Goal: Task Accomplishment & Management: Complete application form

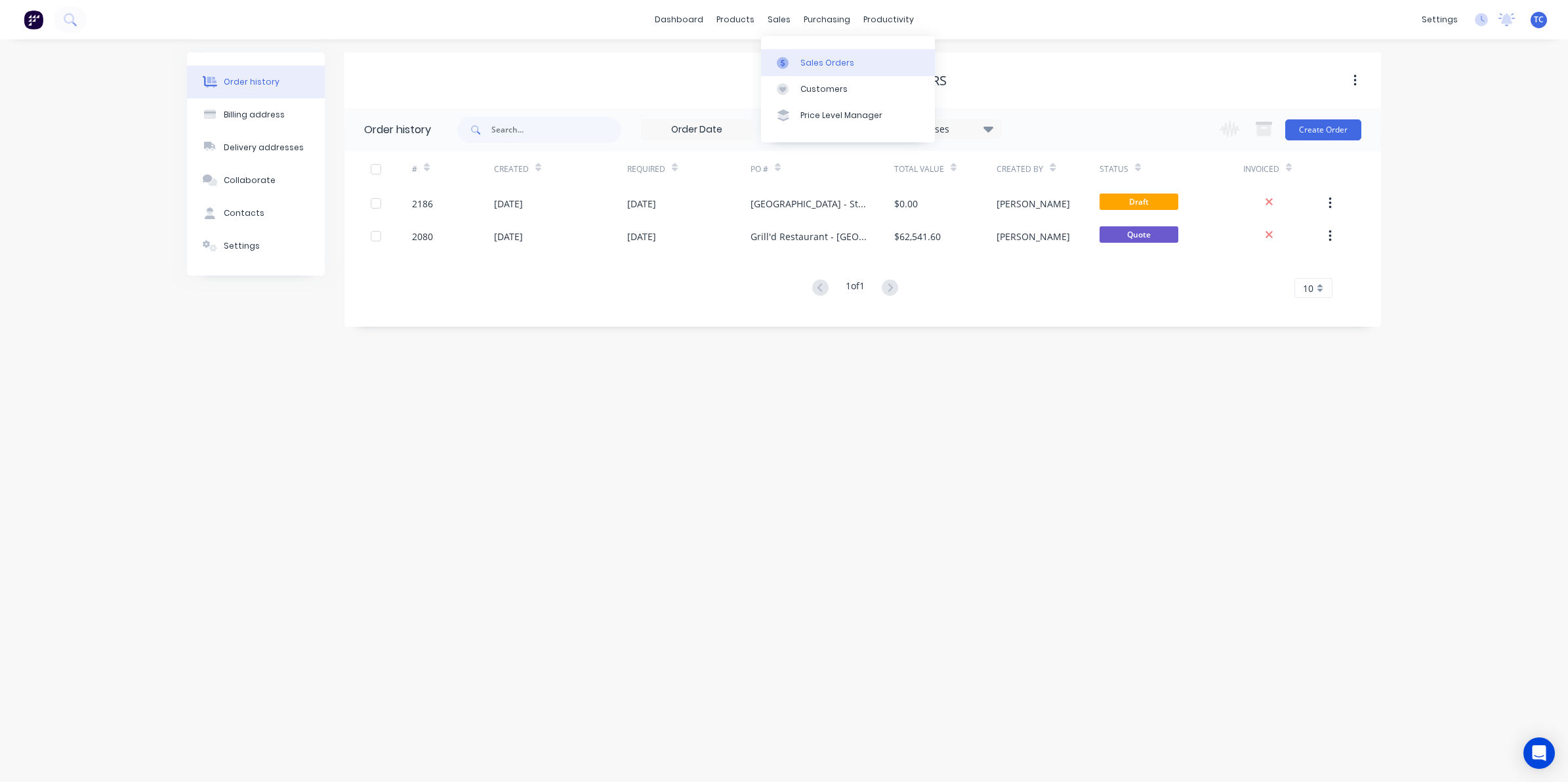
click at [808, 60] on div "Sales Orders" at bounding box center [827, 62] width 54 height 12
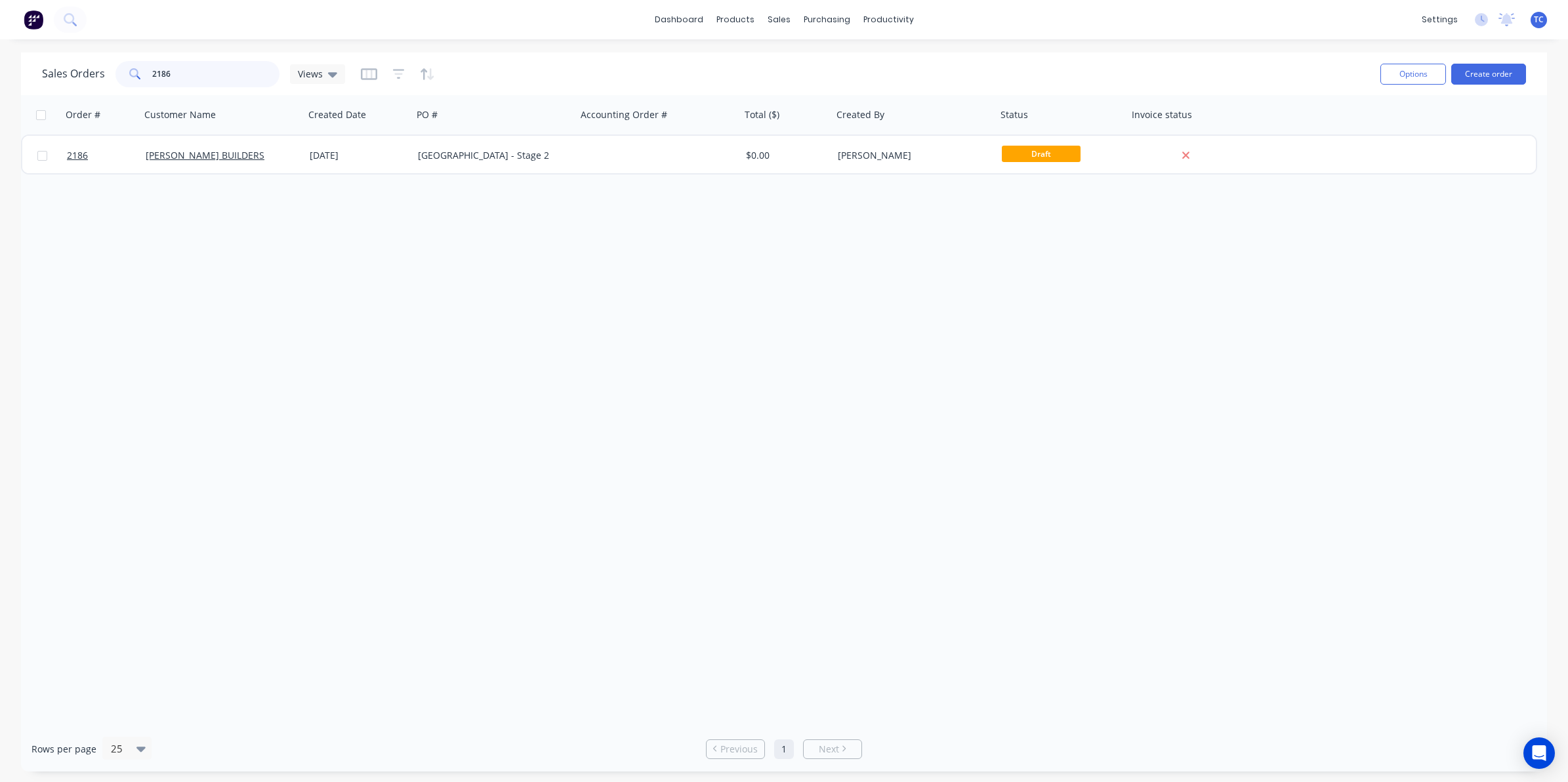
drag, startPoint x: 174, startPoint y: 72, endPoint x: 146, endPoint y: 71, distance: 28.0
click at [146, 71] on div "2186" at bounding box center [197, 74] width 164 height 26
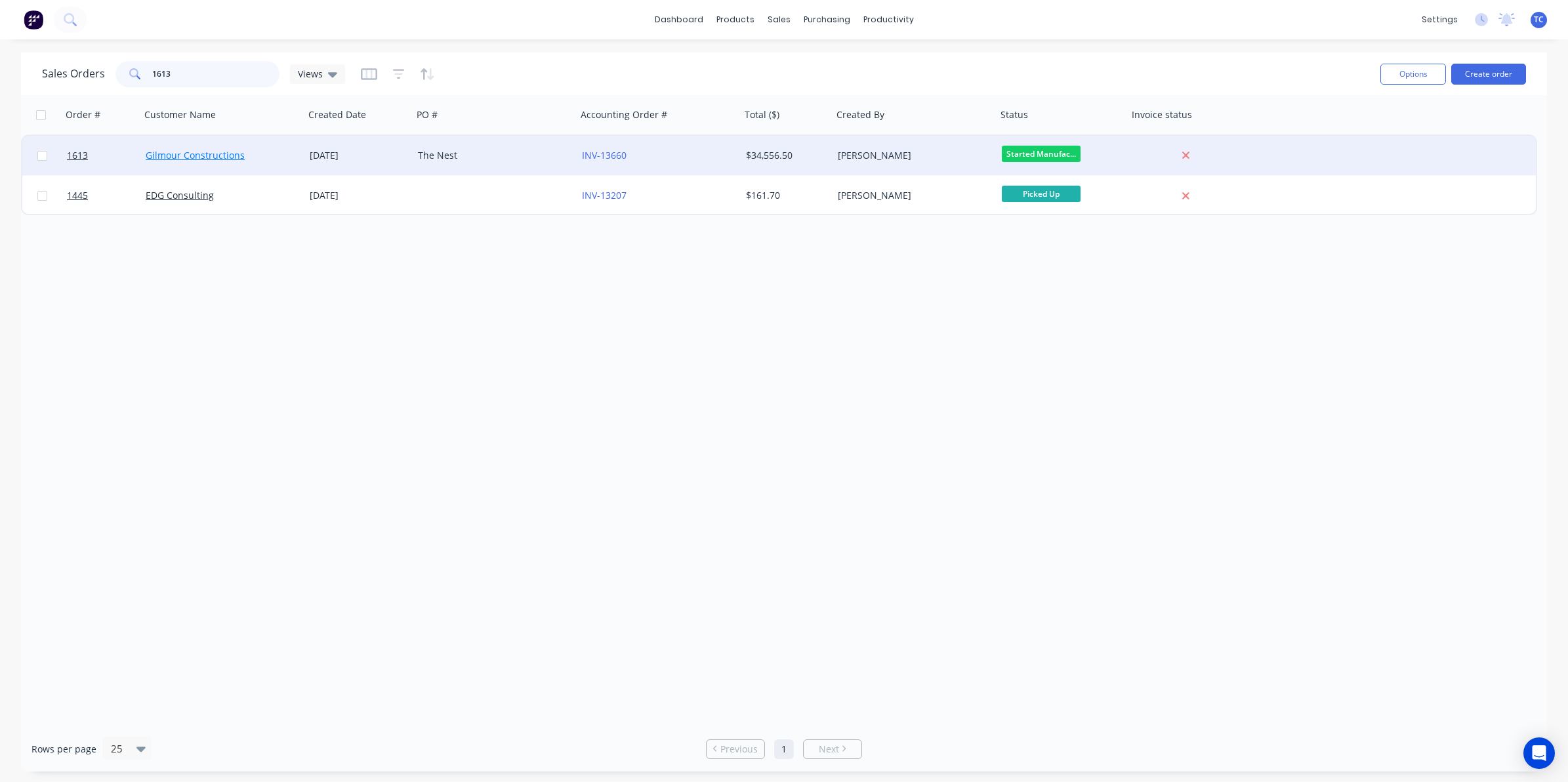
type input "1613"
click at [189, 153] on link "Gilmour Constructions" at bounding box center [195, 155] width 99 height 13
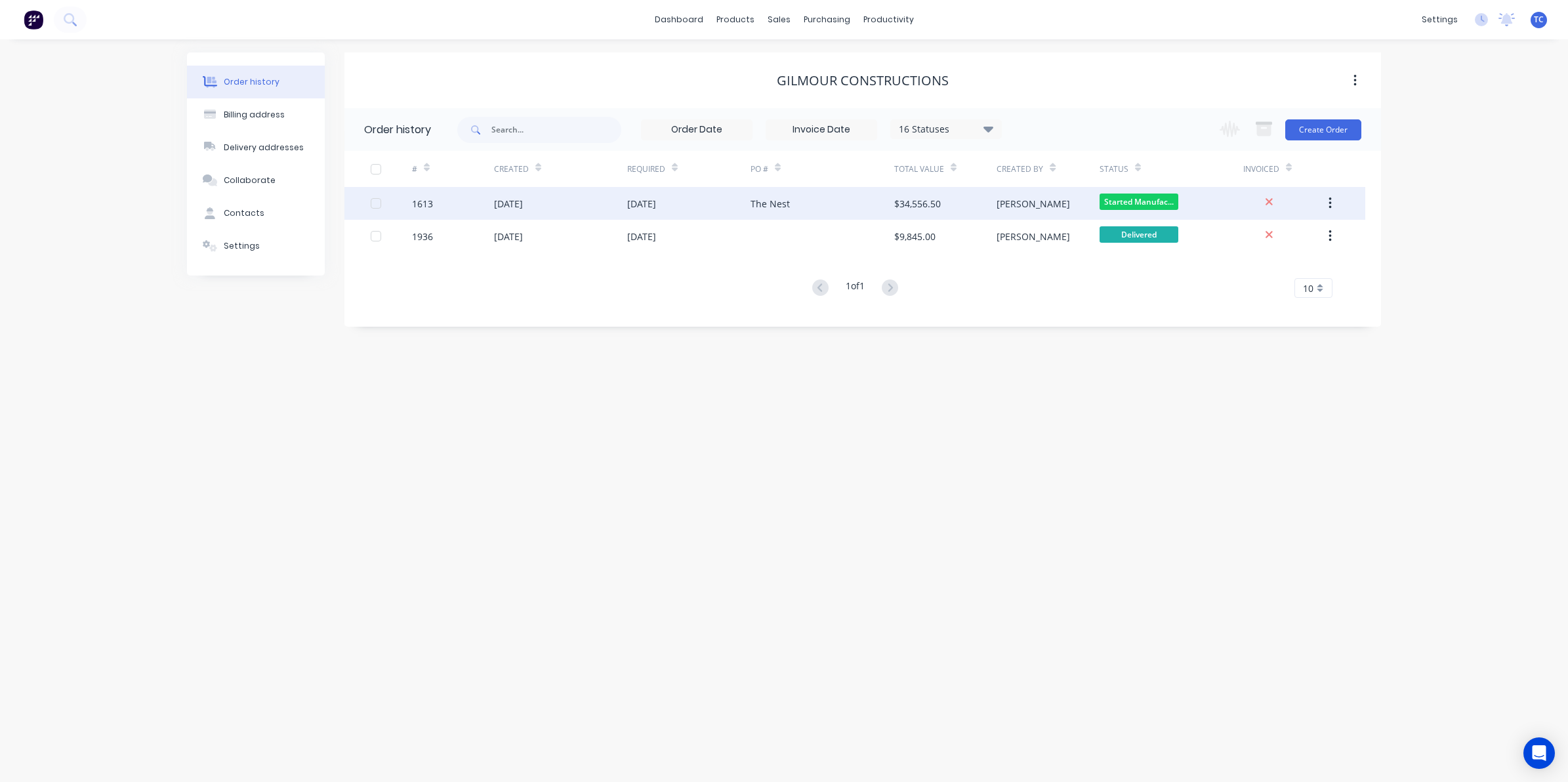
click at [523, 201] on div "[DATE]" at bounding box center [509, 203] width 29 height 14
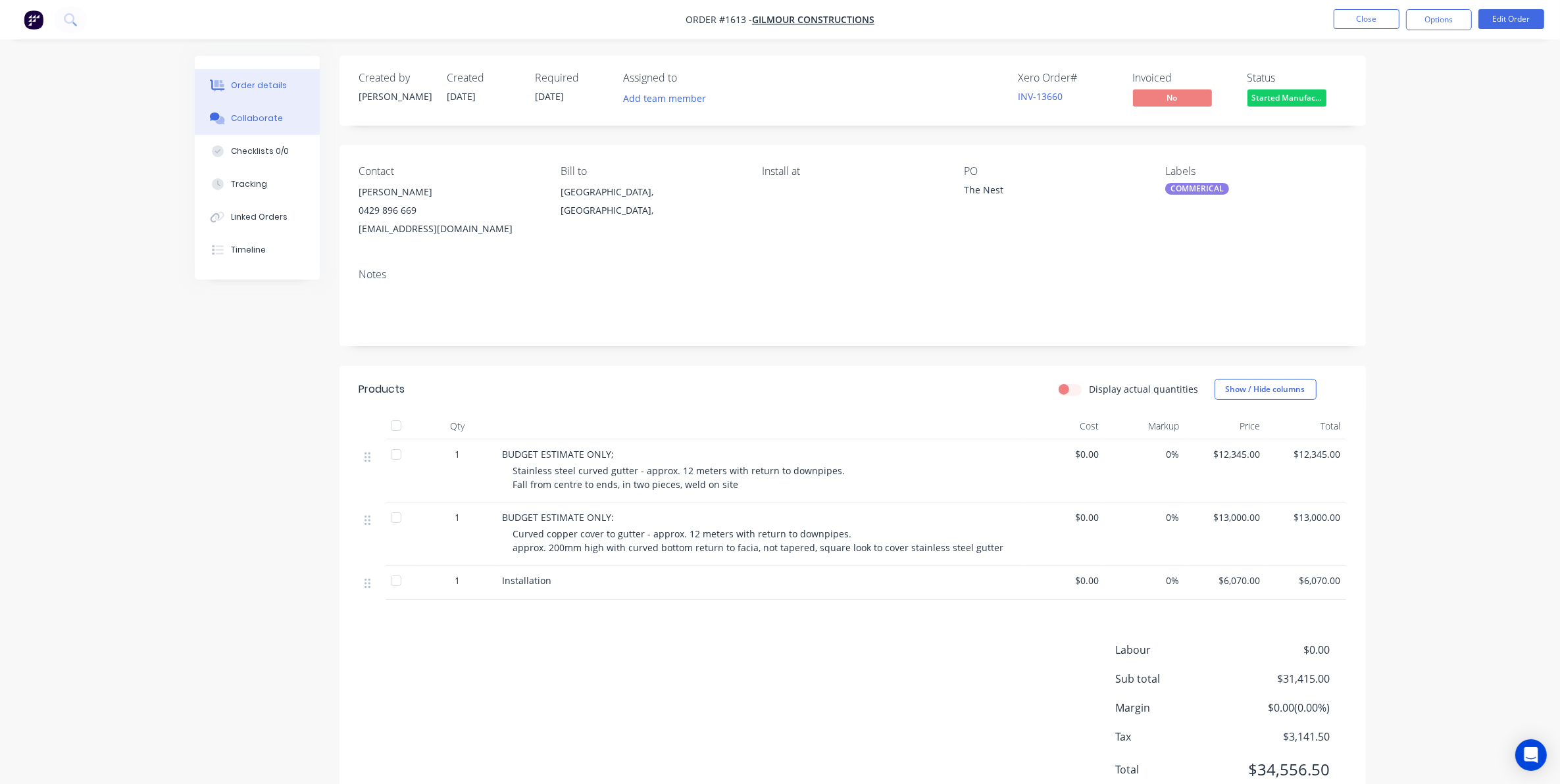
click at [253, 119] on div "Collaborate" at bounding box center [257, 118] width 52 height 12
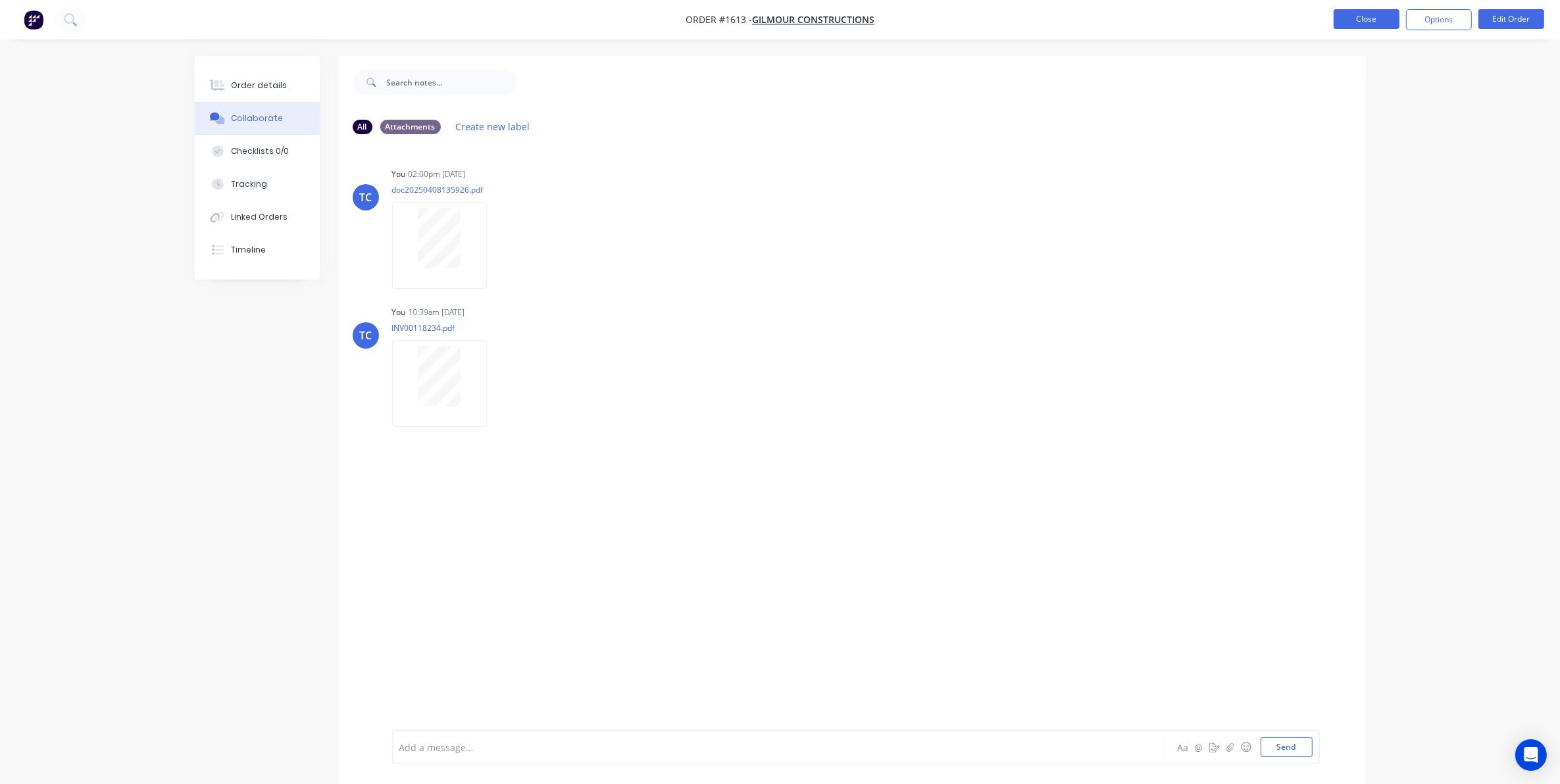
click at [1360, 13] on button "Close" at bounding box center [1367, 18] width 66 height 20
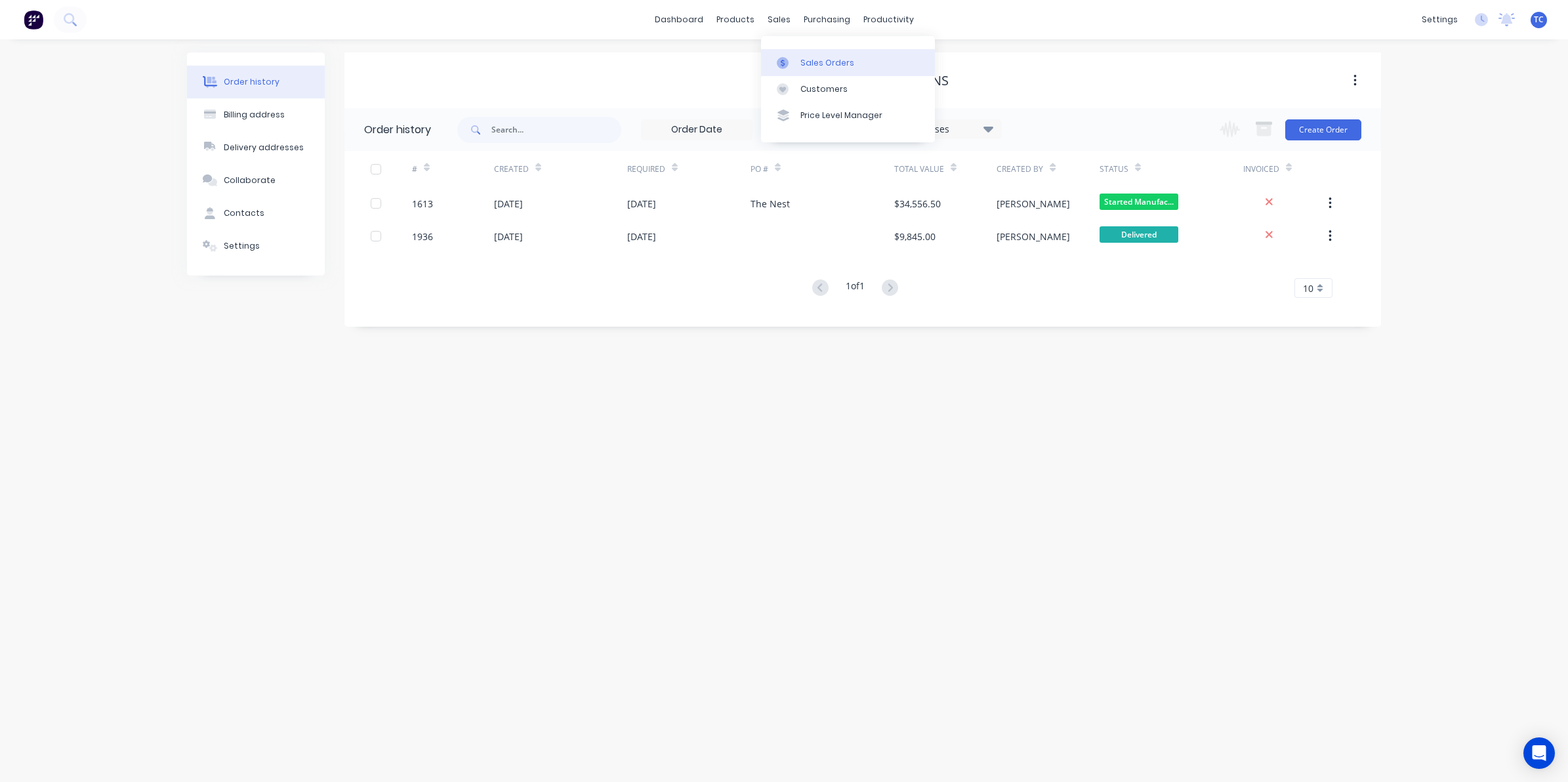
click at [811, 61] on div "Sales Orders" at bounding box center [827, 62] width 54 height 12
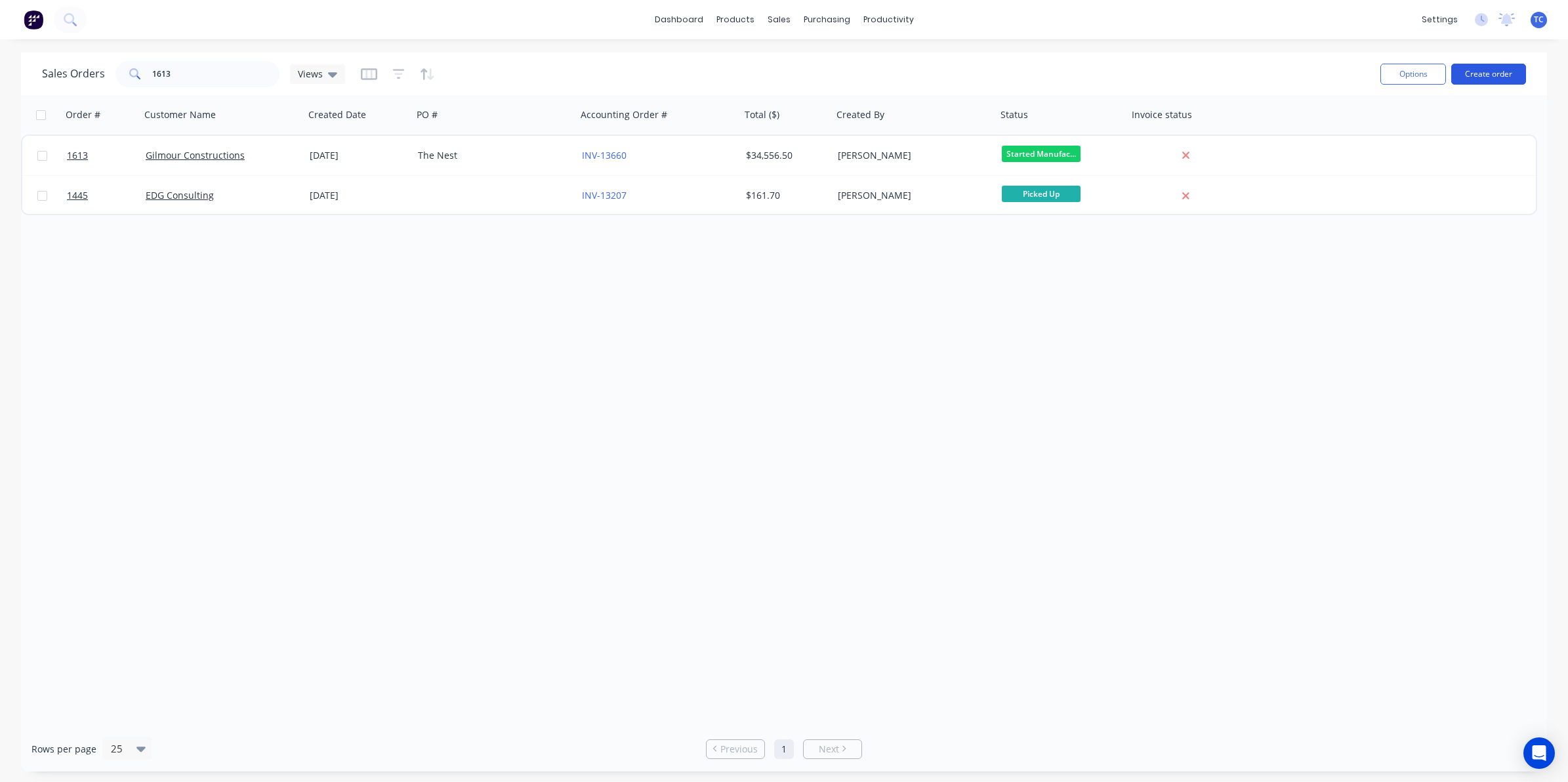
click at [1477, 74] on button "Create order" at bounding box center [1489, 74] width 75 height 21
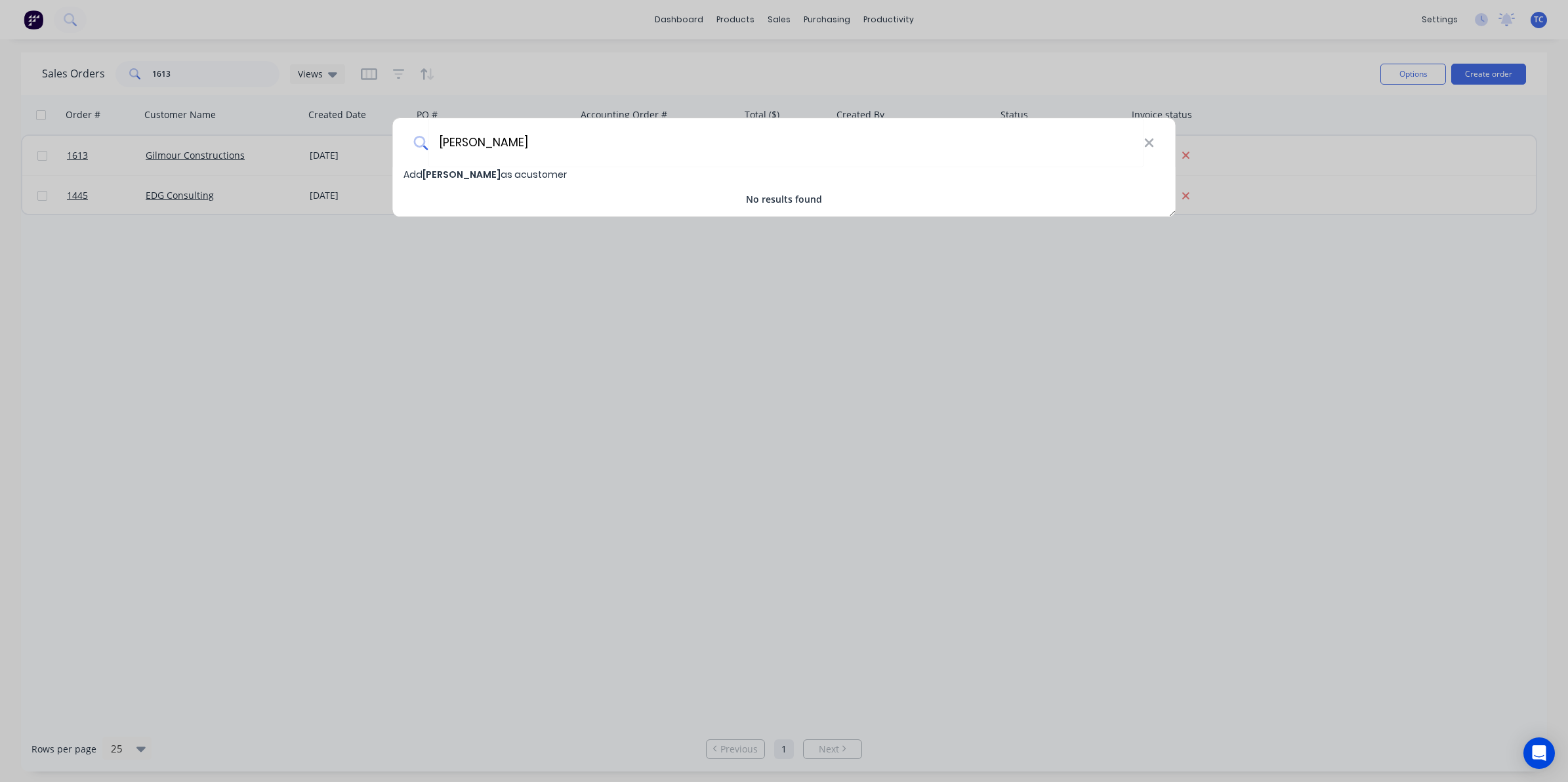
type input "[PERSON_NAME]"
click at [500, 174] on span "Add [PERSON_NAME] as a customer" at bounding box center [485, 174] width 163 height 13
select select "AU"
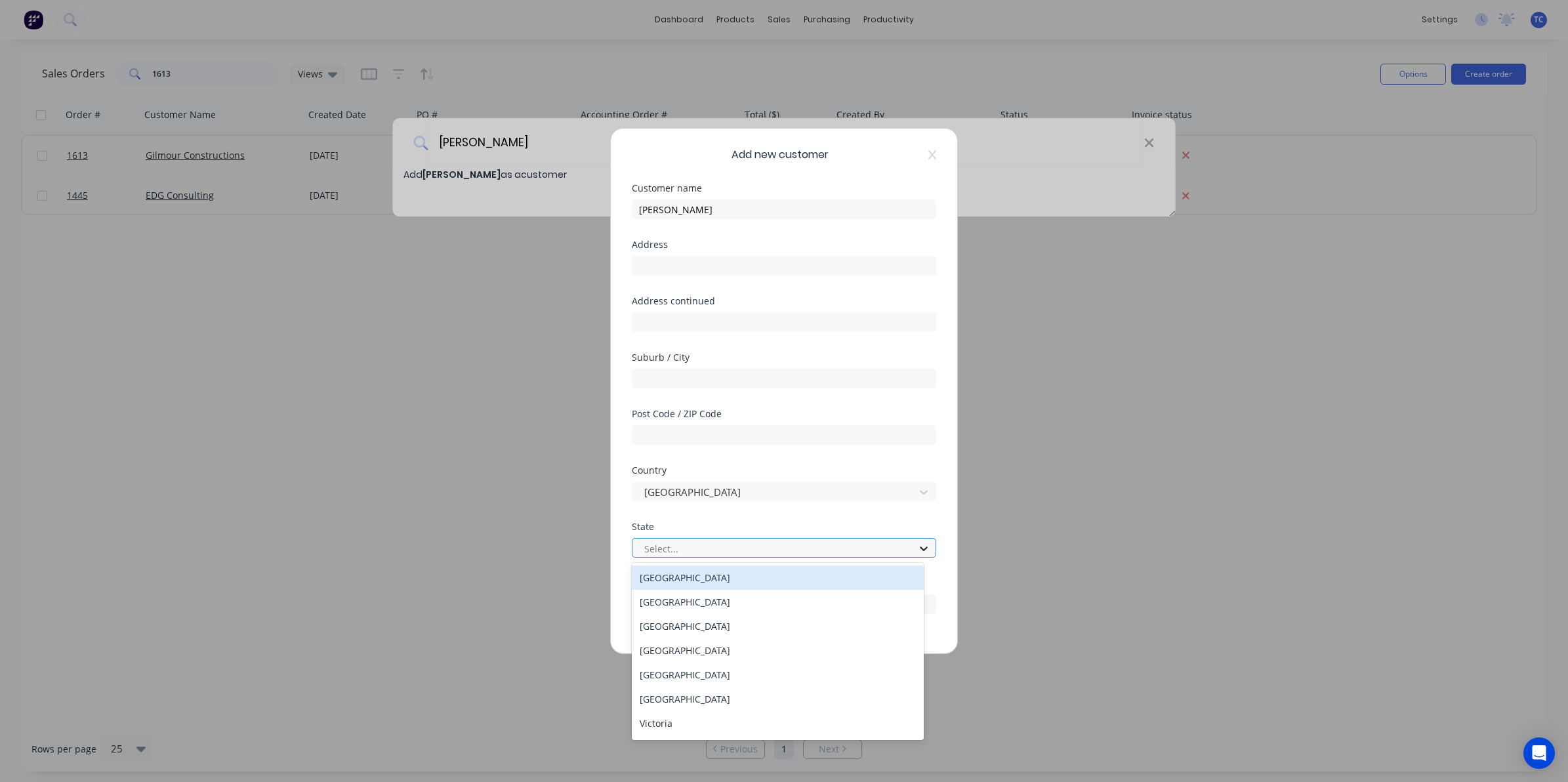
click at [917, 545] on icon at bounding box center [924, 549] width 13 height 13
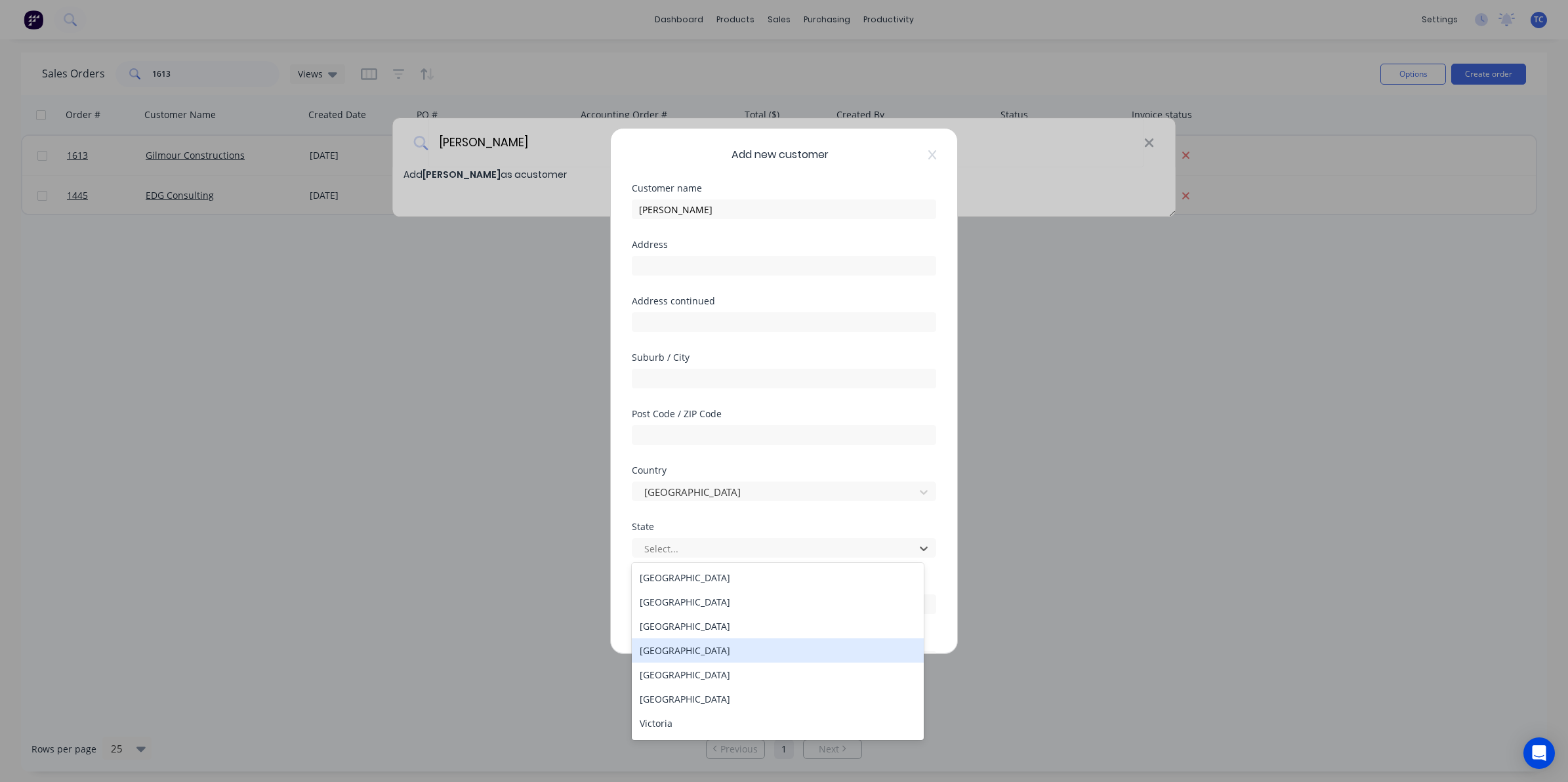
click at [679, 653] on div "[GEOGRAPHIC_DATA]" at bounding box center [777, 651] width 292 height 24
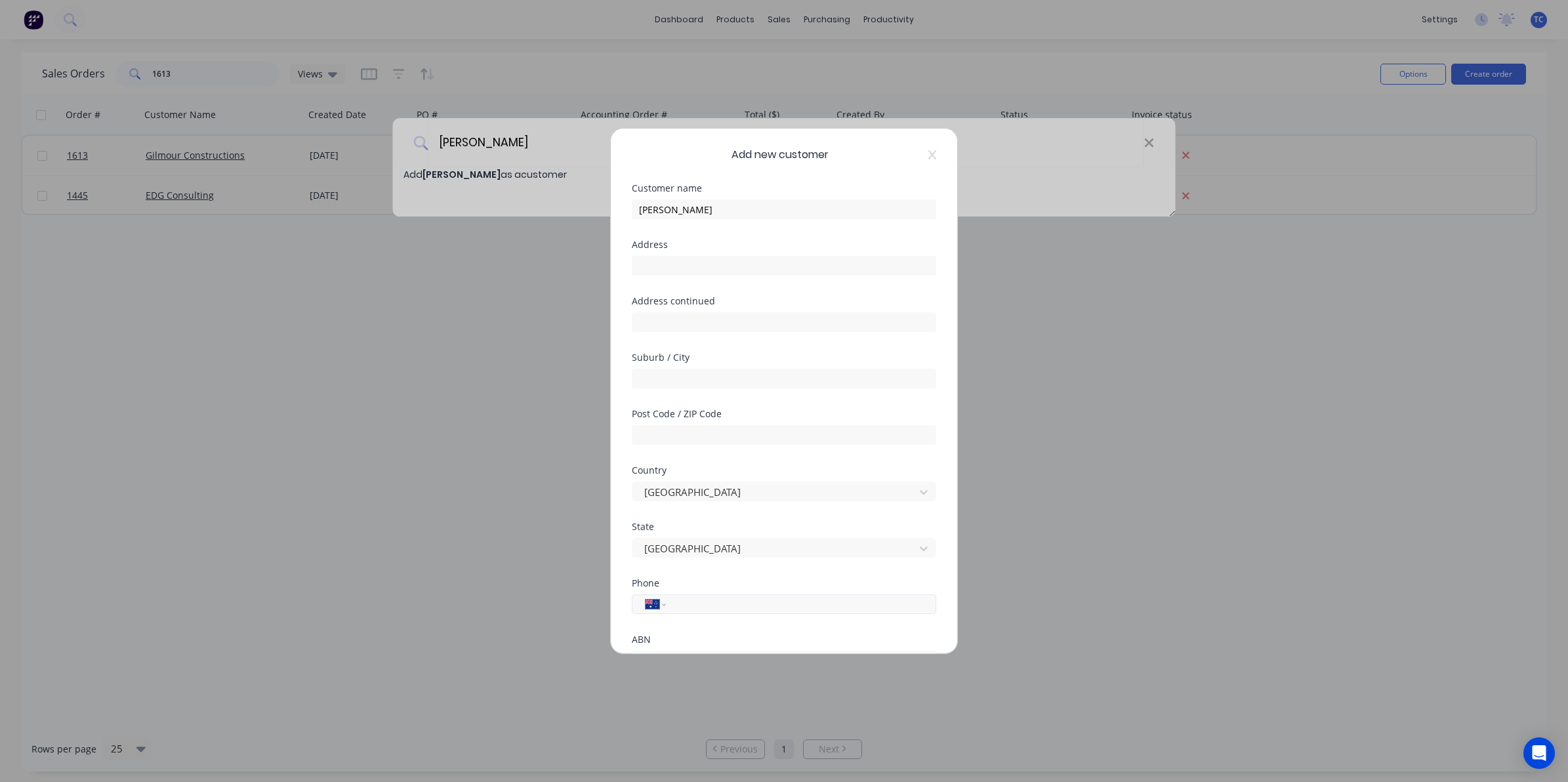
click at [684, 604] on input "tel" at bounding box center [798, 604] width 247 height 15
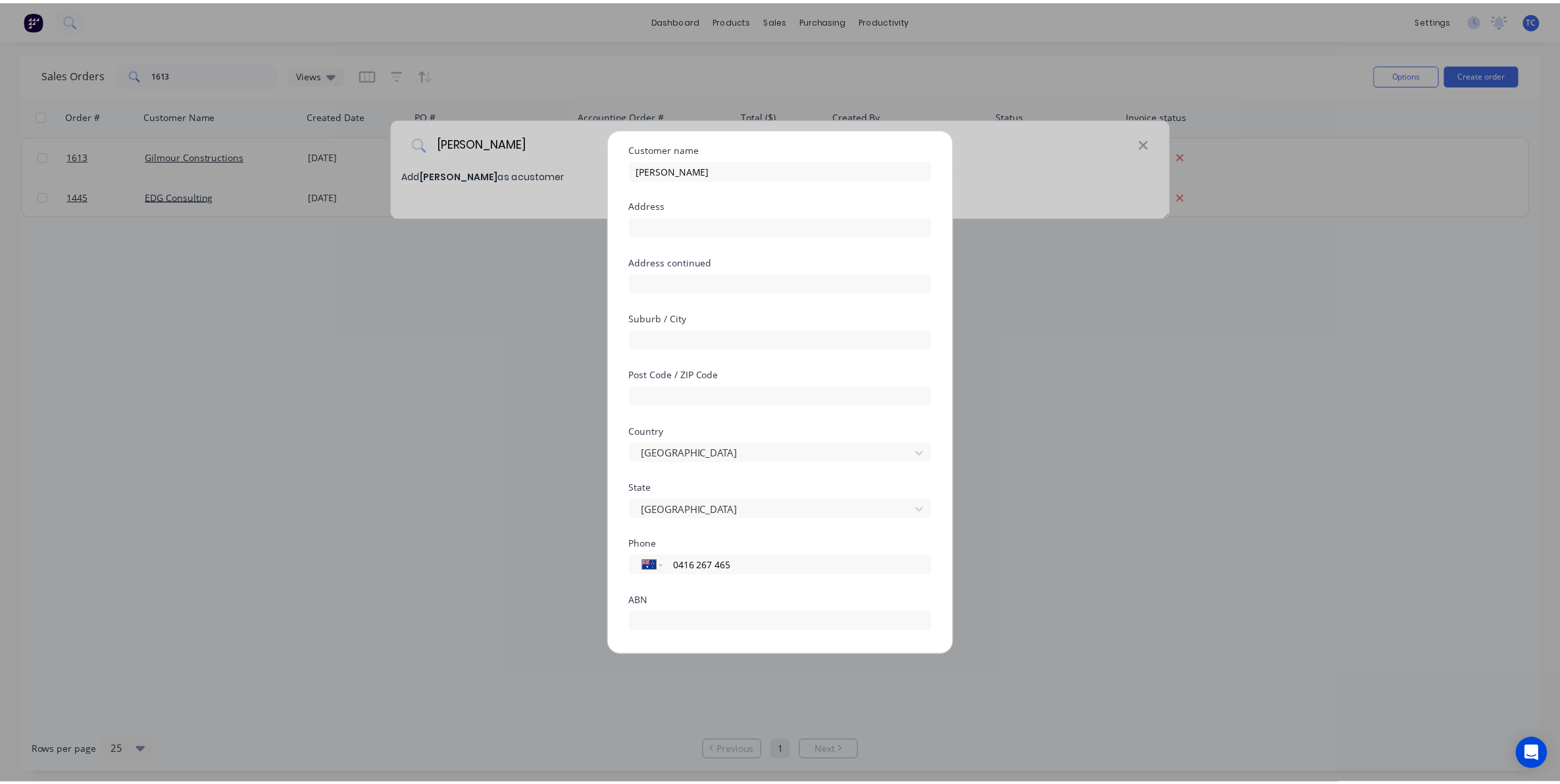
scroll to position [115, 0]
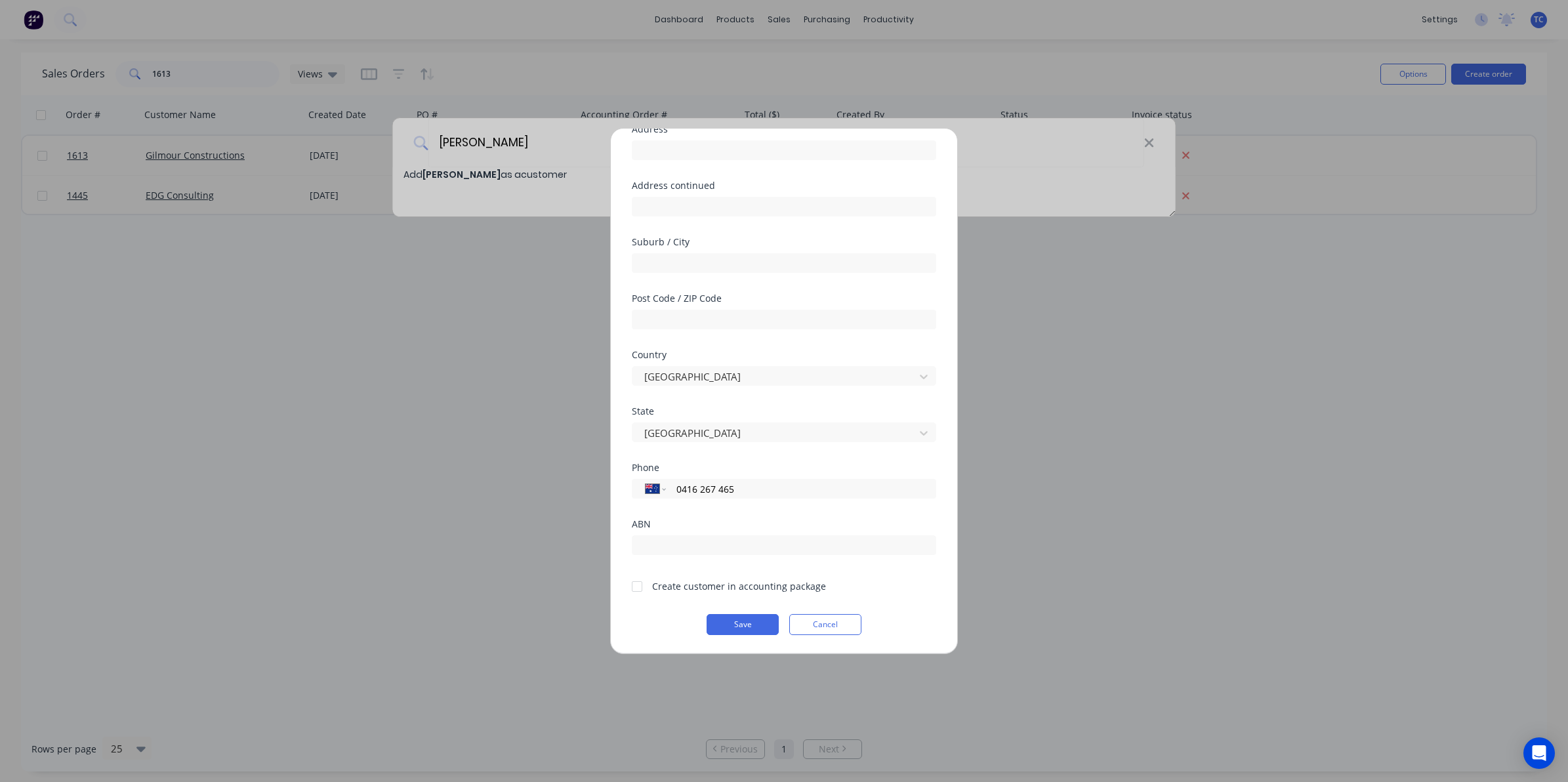
type input "0416 267 465"
click at [633, 589] on div at bounding box center [636, 586] width 26 height 26
click at [728, 624] on button "Save" at bounding box center [743, 624] width 72 height 21
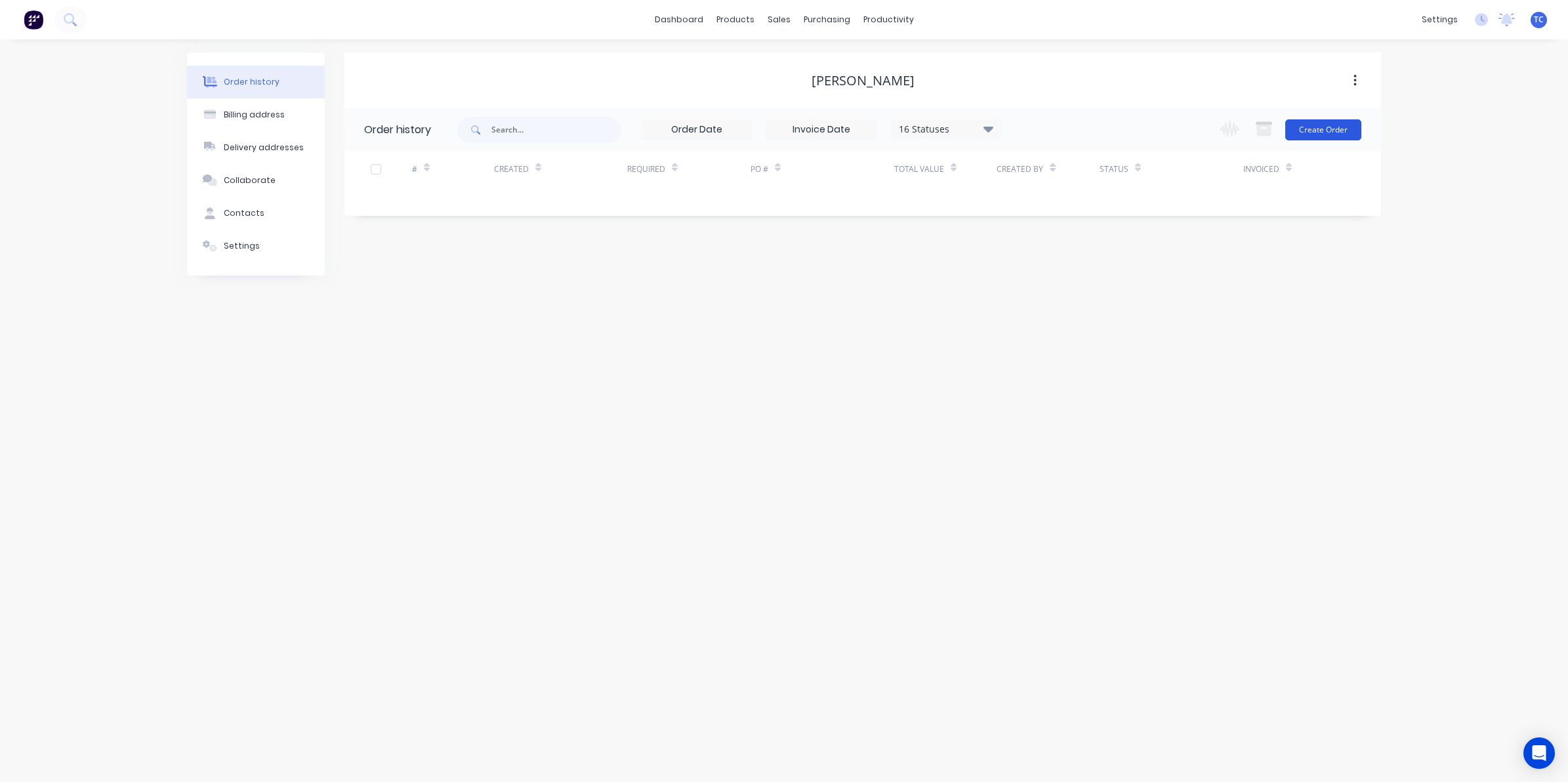
click at [1312, 126] on button "Create Order" at bounding box center [1323, 130] width 76 height 21
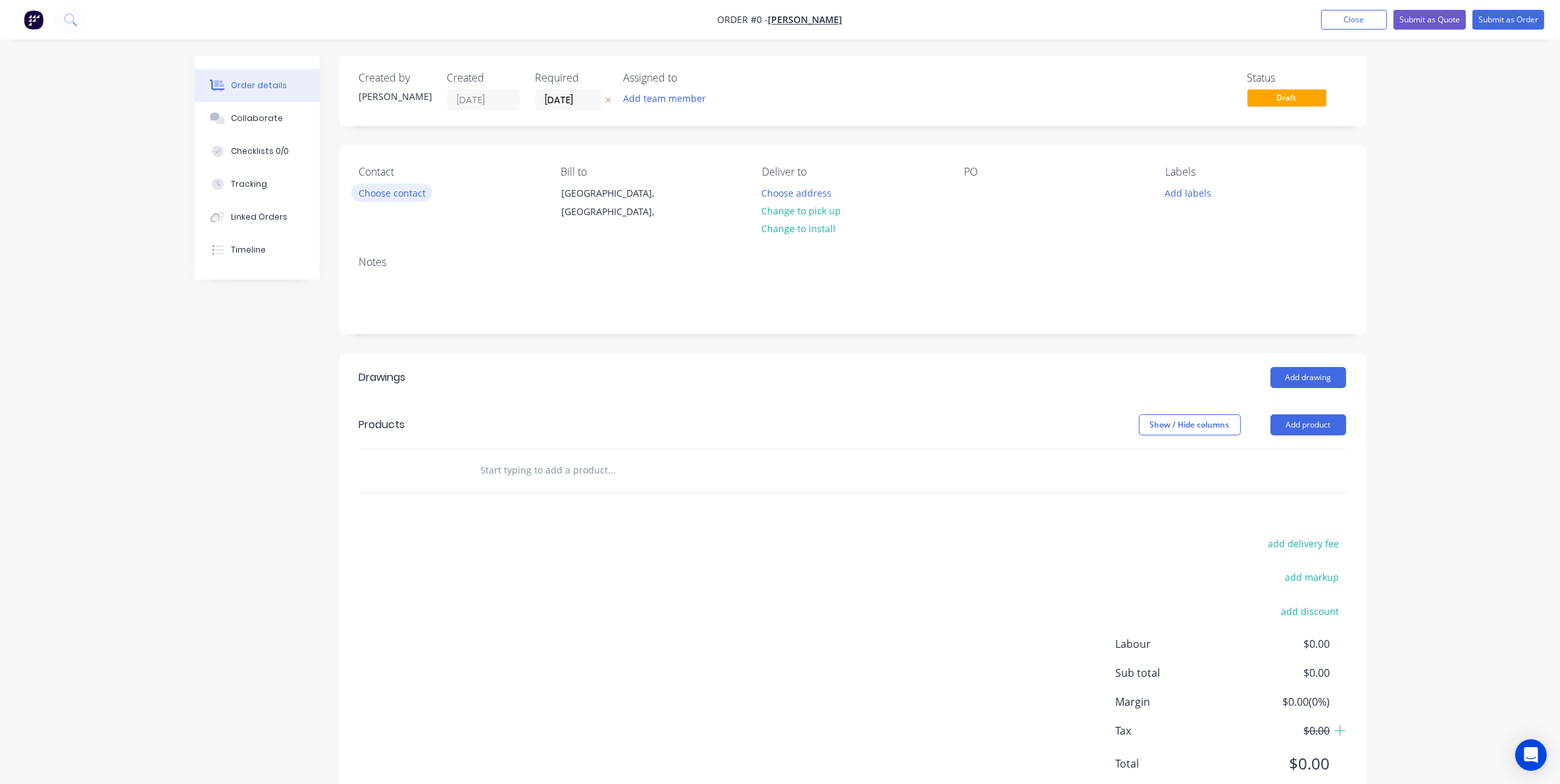
click at [386, 192] on button "Choose contact" at bounding box center [391, 192] width 81 height 18
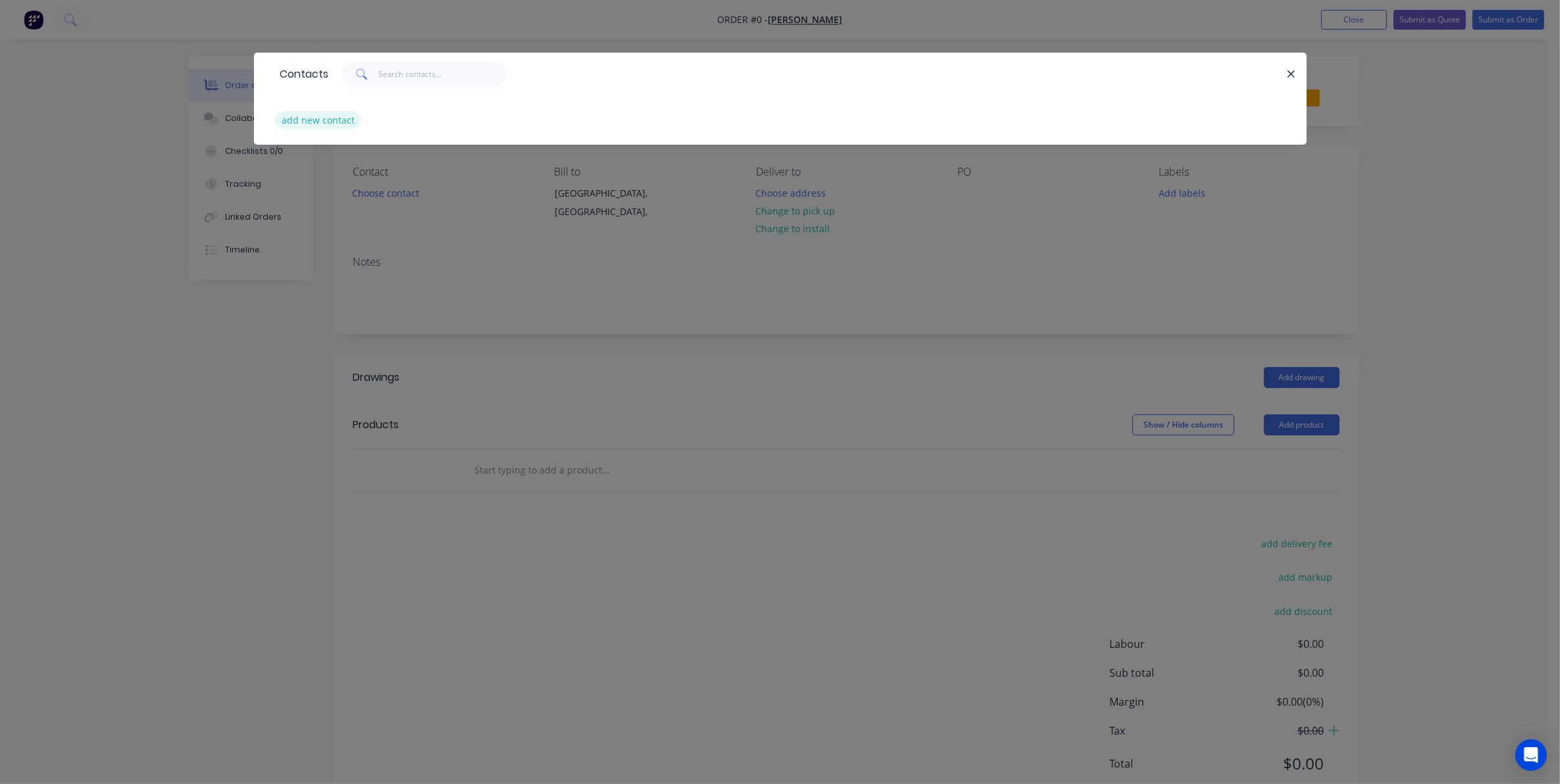
click at [321, 120] on button "add new contact" at bounding box center [318, 120] width 87 height 18
select select "AU"
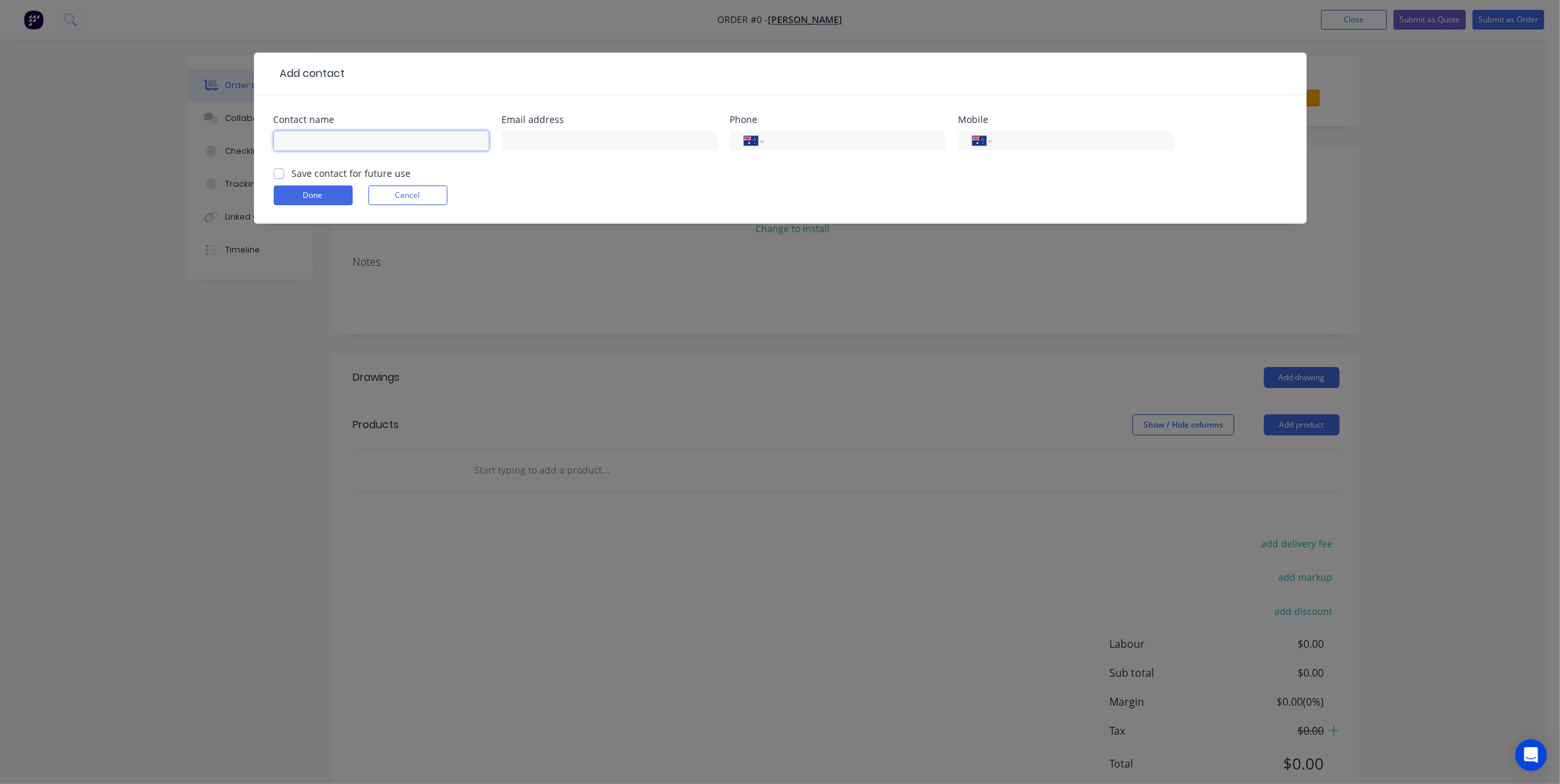
click at [296, 138] on input "text" at bounding box center [381, 140] width 215 height 20
type input "[PERSON_NAME]"
click at [516, 141] on input "text" at bounding box center [609, 140] width 215 height 20
type input "[PERSON_NAME][EMAIL_ADDRESS][PERSON_NAME][DOMAIN_NAME]"
click at [1011, 139] on input "tel" at bounding box center [1080, 141] width 158 height 15
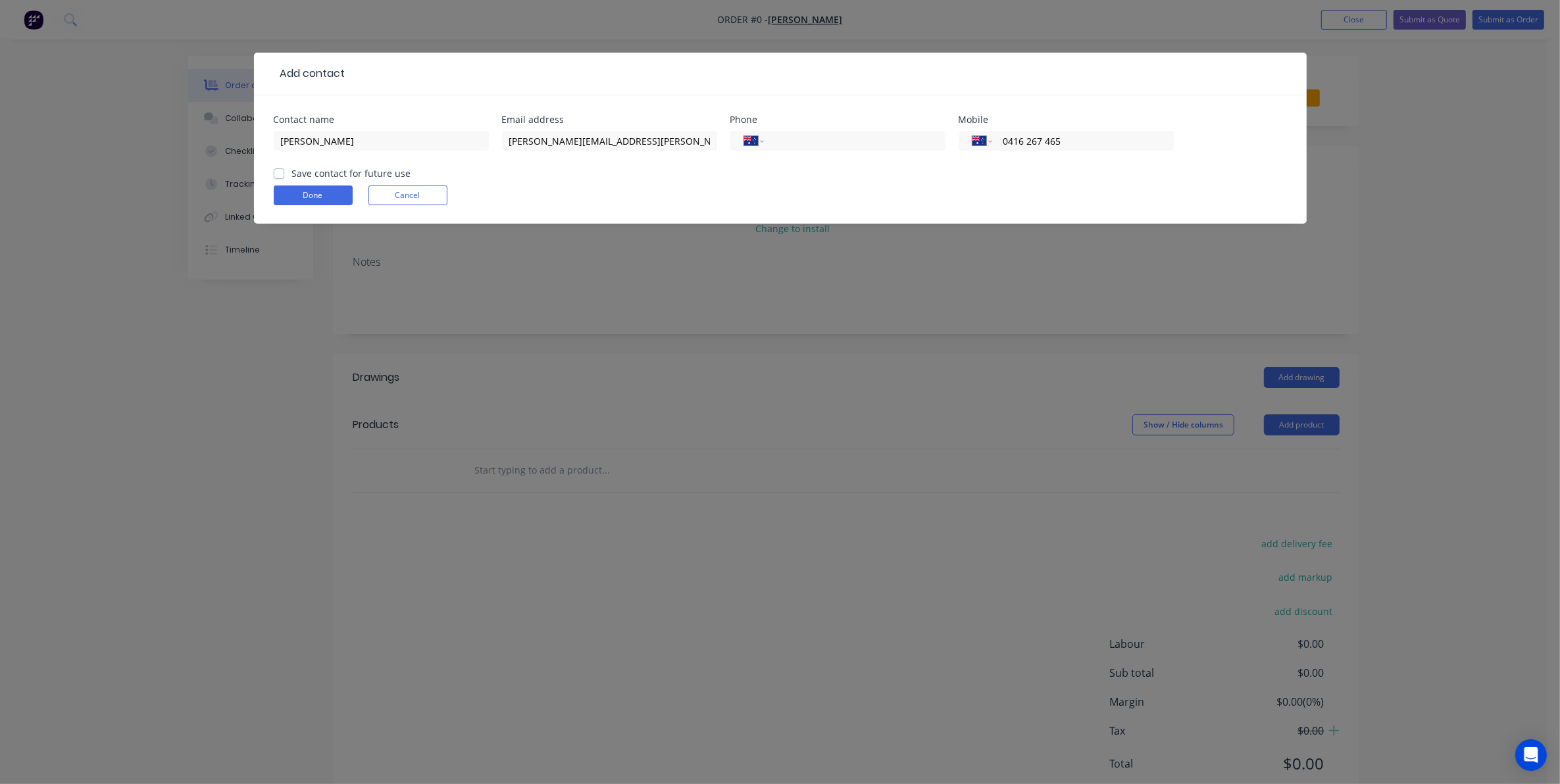
type input "0416 267 465"
click at [292, 172] on label "Save contact for future use" at bounding box center [351, 173] width 119 height 14
click at [278, 172] on input "Save contact for future use" at bounding box center [278, 173] width 10 height 13
checkbox input "true"
click at [305, 196] on button "Done" at bounding box center [313, 195] width 79 height 20
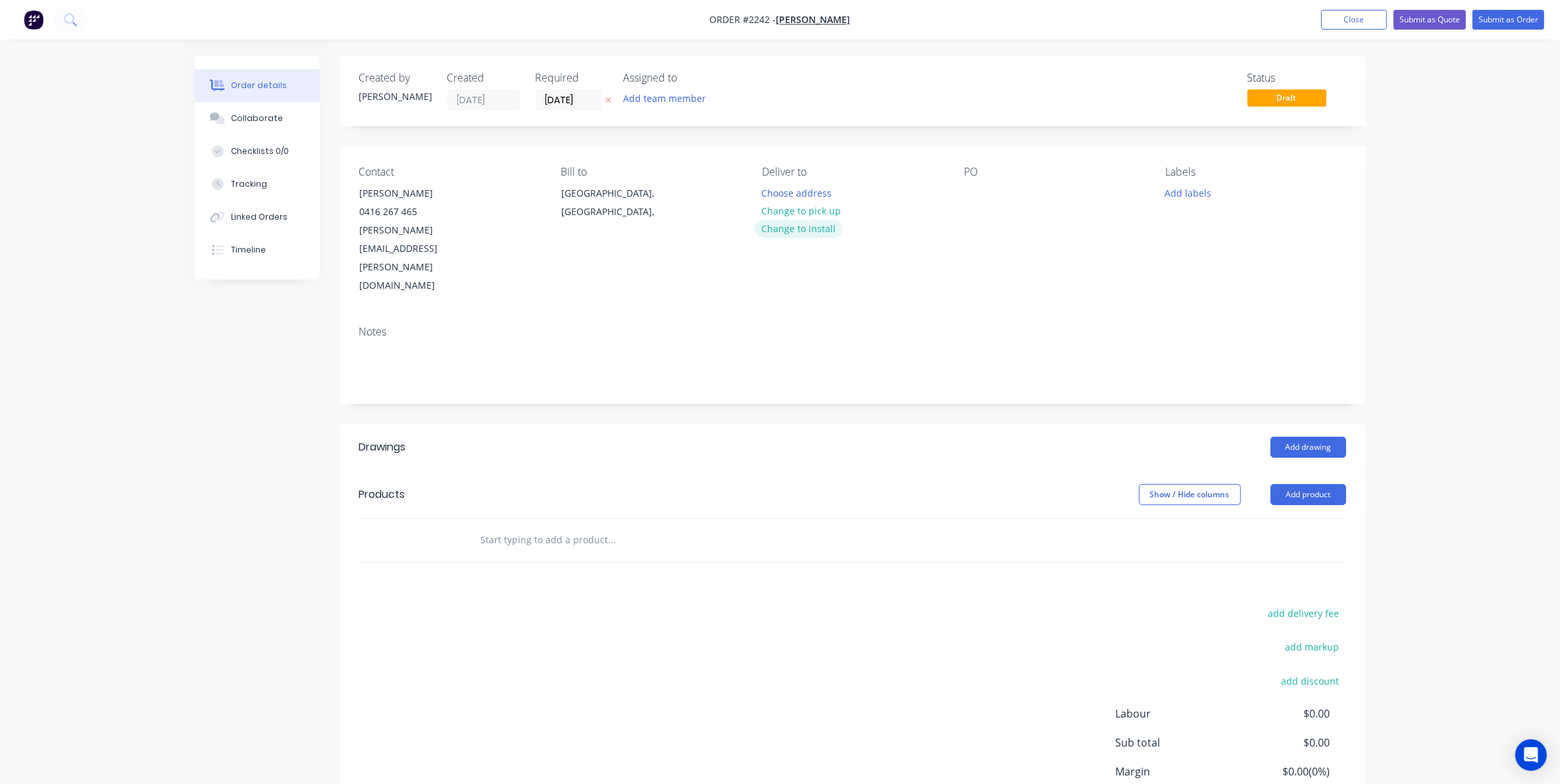
click at [794, 230] on button "Change to install" at bounding box center [798, 228] width 88 height 18
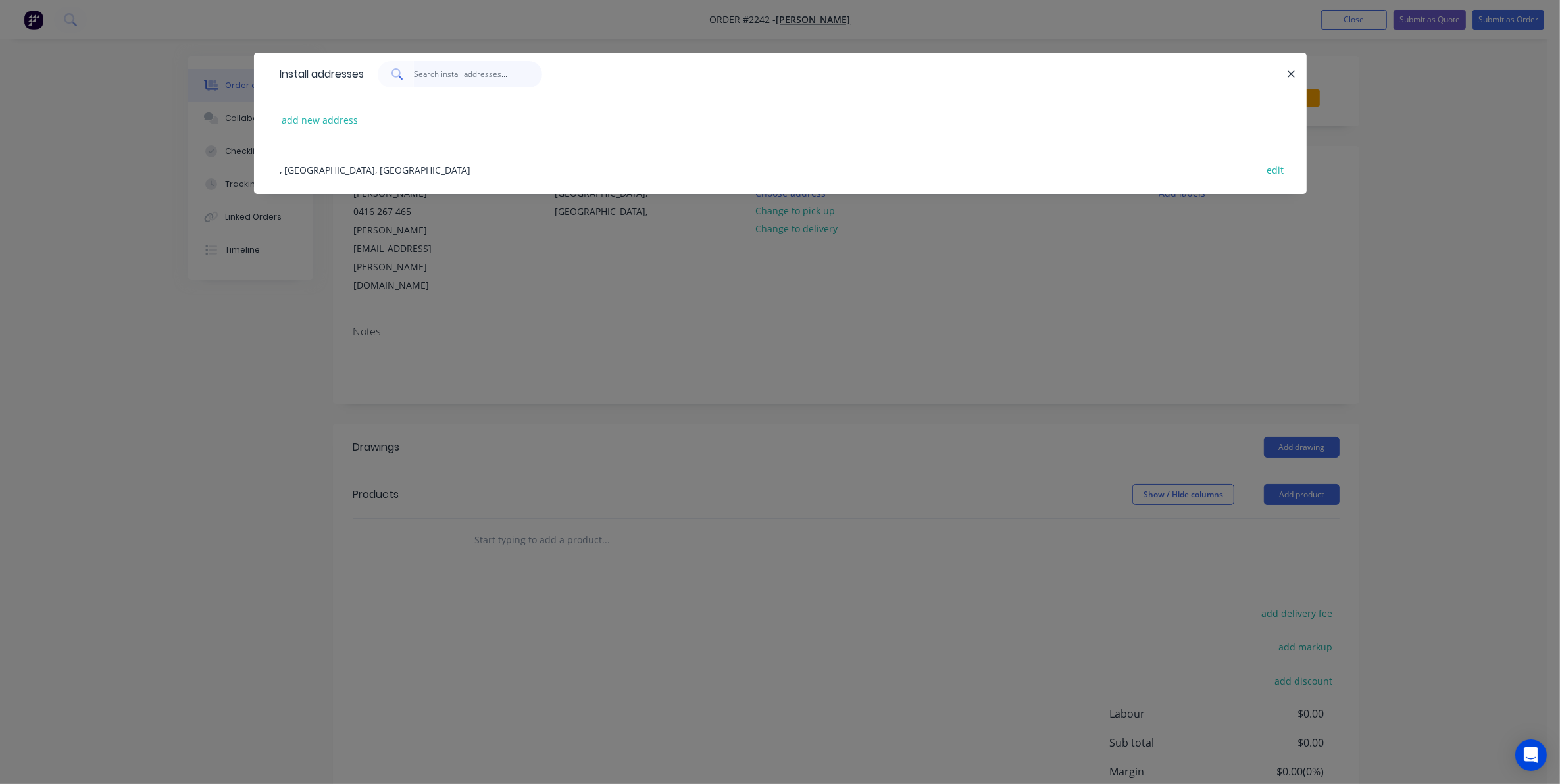
click at [438, 72] on input "text" at bounding box center [478, 74] width 128 height 26
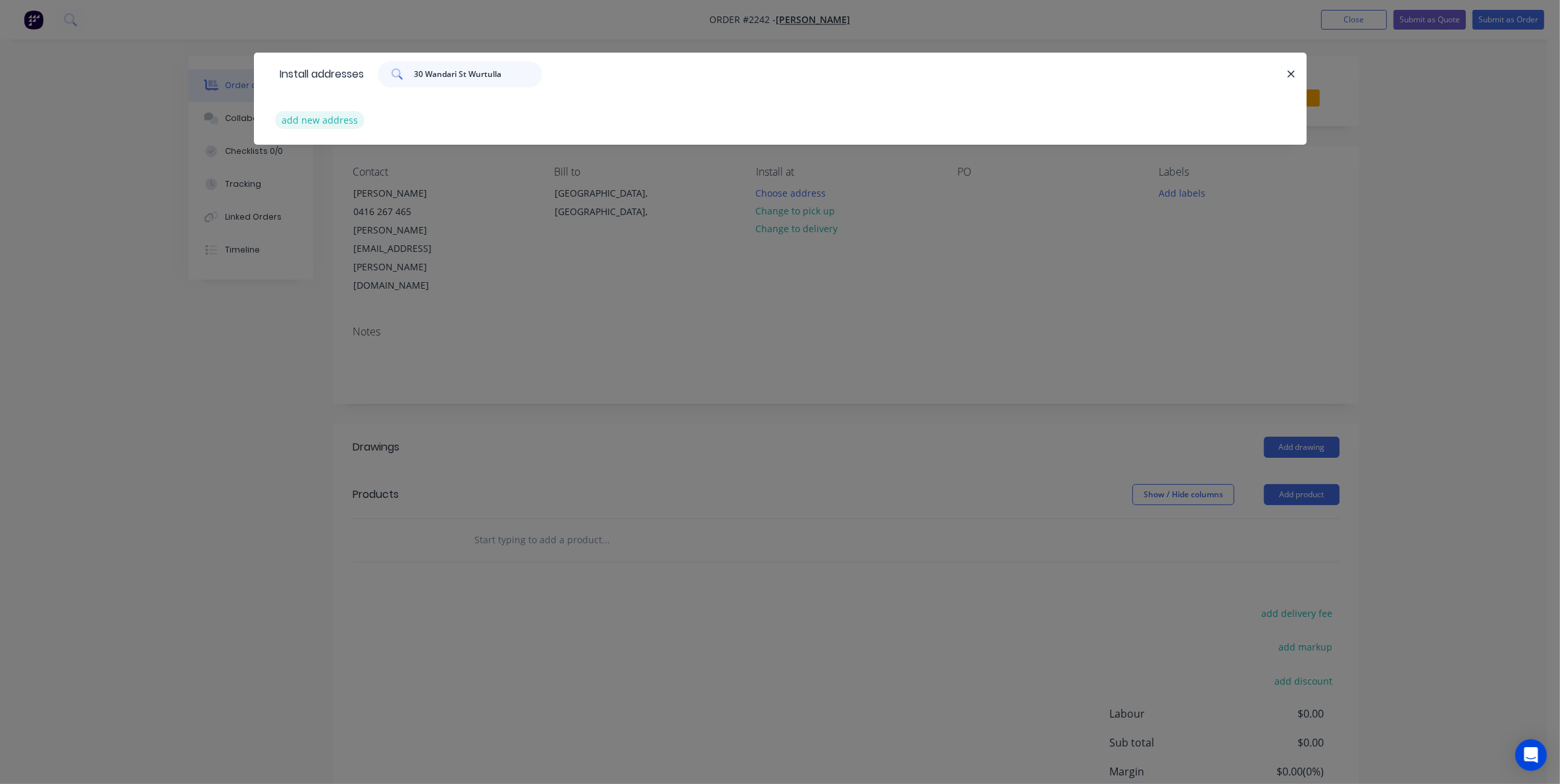
type input "30 Wandari St Wurtulla"
click at [304, 119] on button "add new address" at bounding box center [320, 120] width 90 height 18
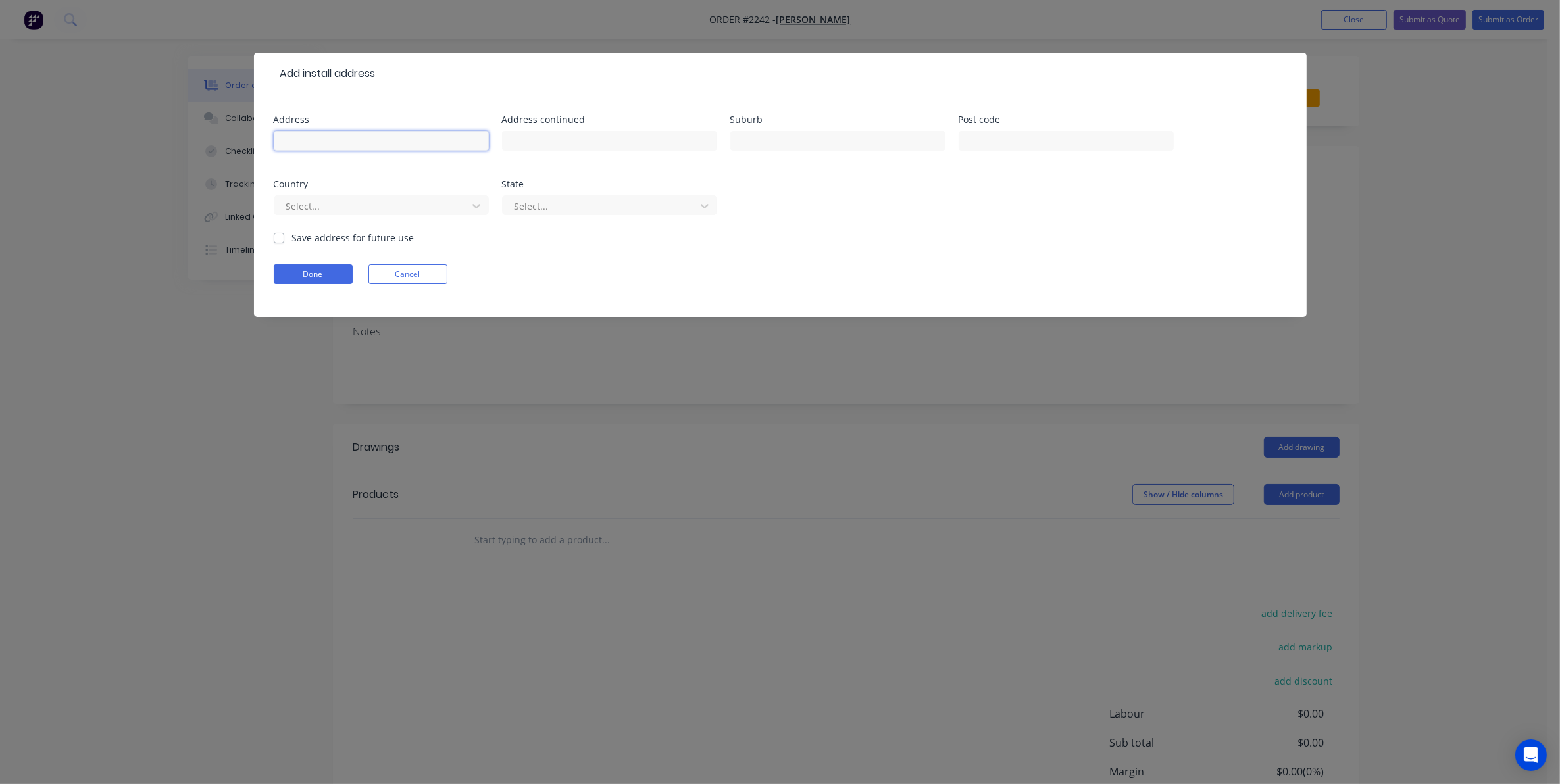
click at [295, 135] on input "text" at bounding box center [381, 140] width 215 height 20
type input "[STREET_ADDRESS]"
click at [752, 137] on input "text" at bounding box center [838, 140] width 215 height 20
type input "Wurtulla"
drag, startPoint x: 977, startPoint y: 137, endPoint x: 984, endPoint y: 143, distance: 9.2
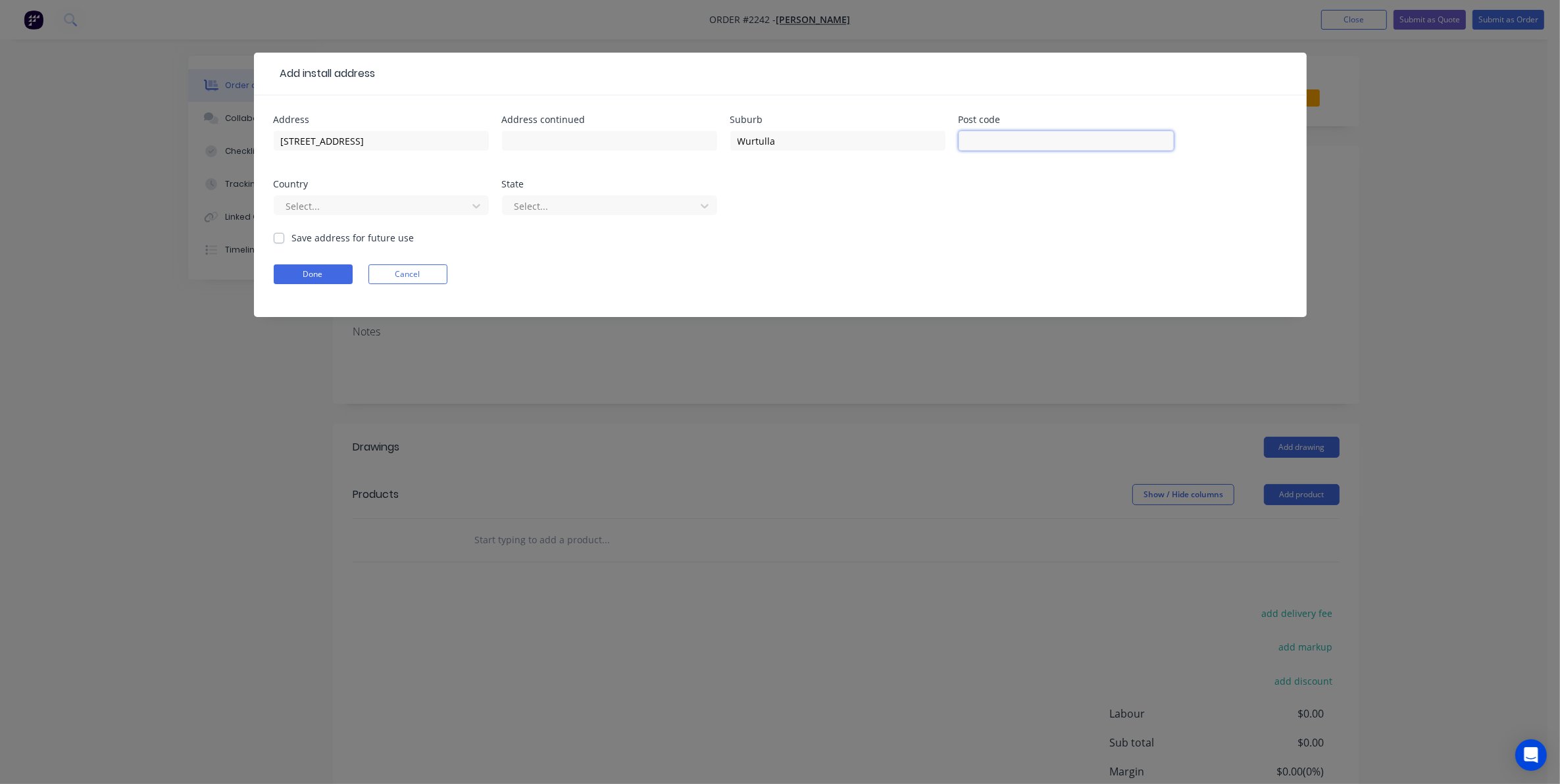
click at [984, 143] on input "text" at bounding box center [1066, 140] width 215 height 20
click at [979, 136] on input "text" at bounding box center [1066, 140] width 215 height 20
type input "4575"
click at [550, 204] on div at bounding box center [600, 206] width 176 height 17
click at [705, 204] on icon at bounding box center [705, 206] width 13 height 13
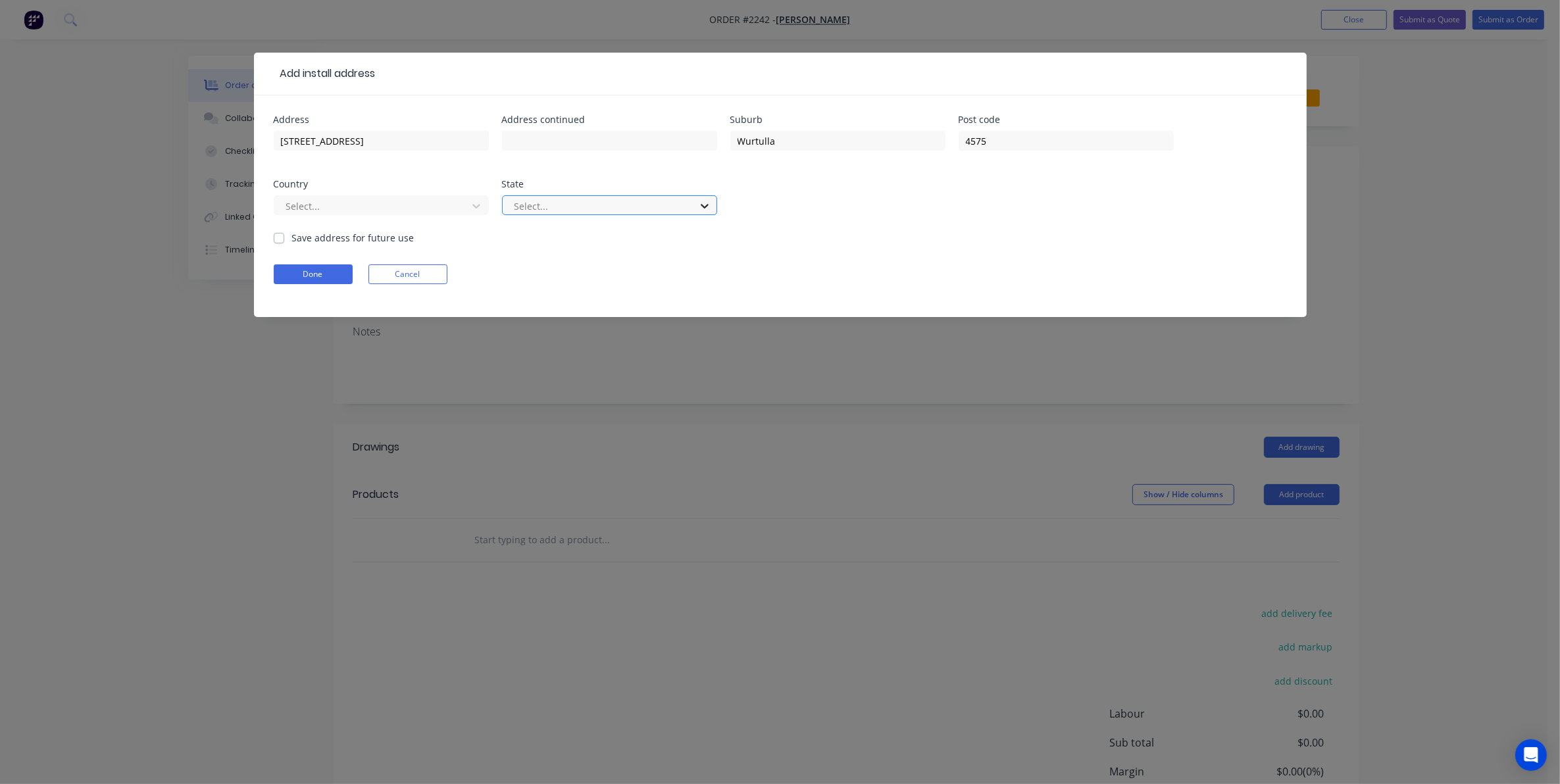
click at [705, 204] on icon at bounding box center [705, 206] width 13 height 13
click at [693, 204] on div at bounding box center [705, 206] width 24 height 21
click at [544, 203] on div at bounding box center [600, 206] width 176 height 17
type input "Qld"
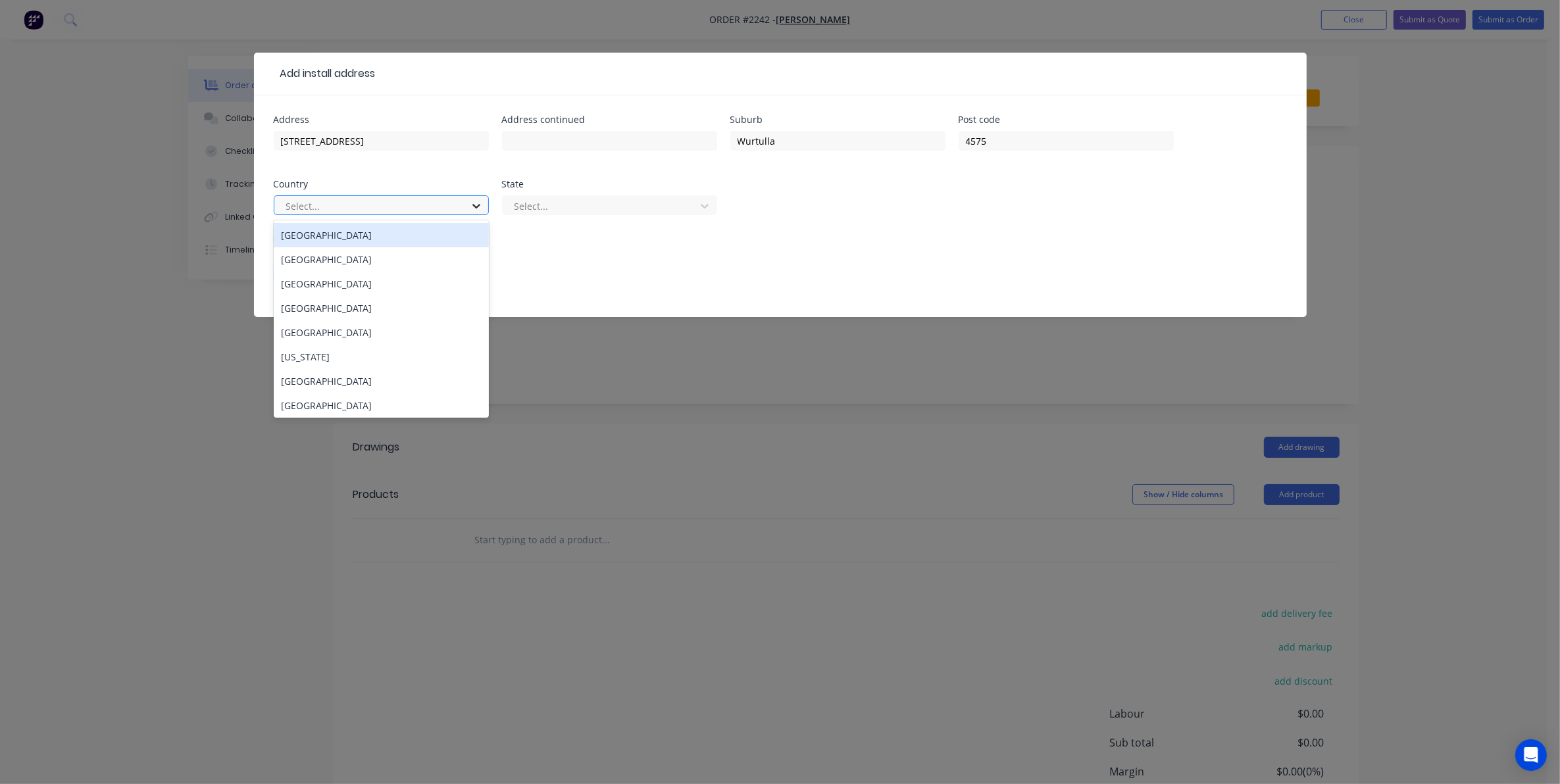
click at [471, 202] on icon at bounding box center [476, 206] width 13 height 13
click at [307, 233] on div "[GEOGRAPHIC_DATA]" at bounding box center [381, 235] width 215 height 24
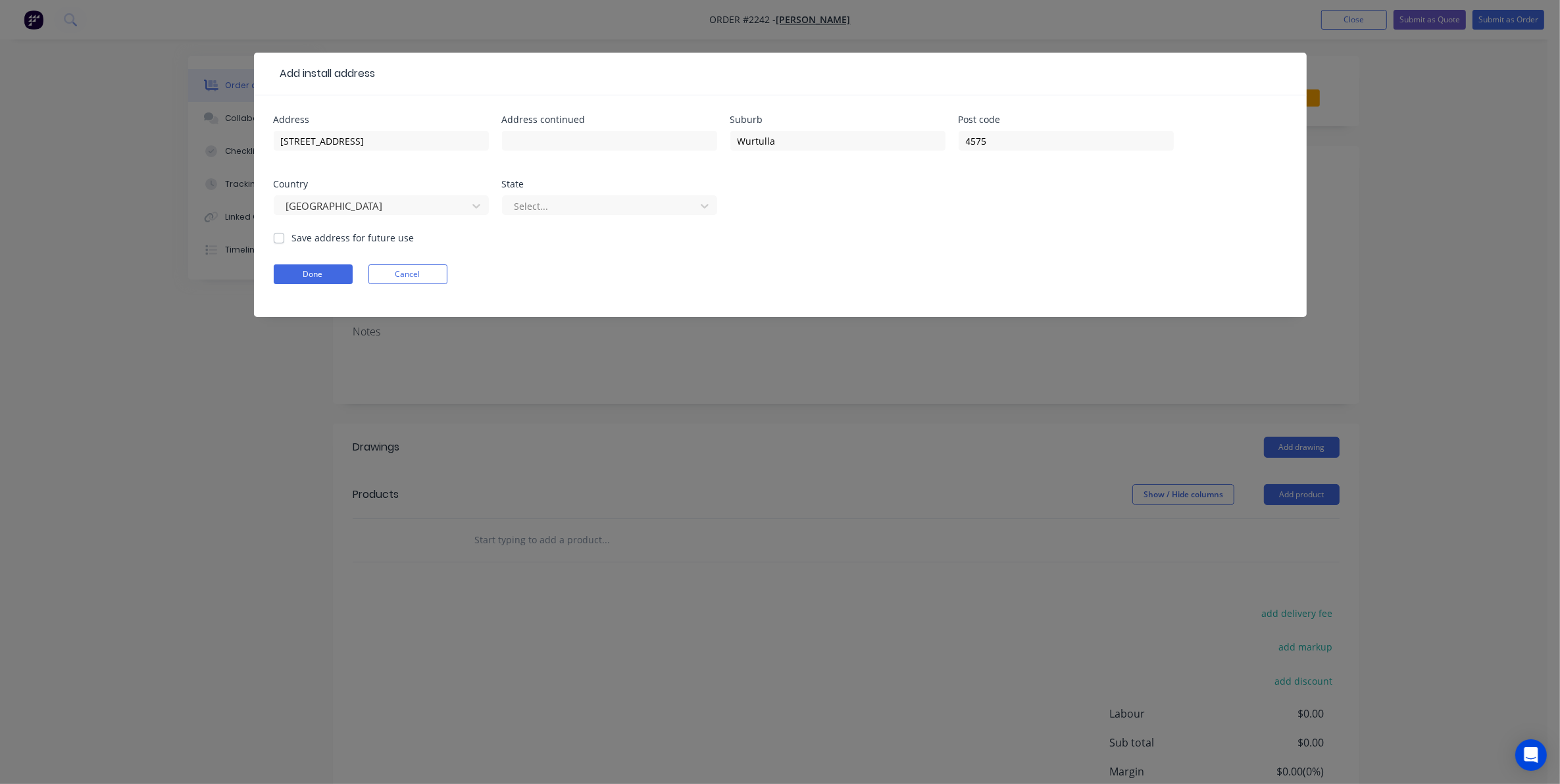
click at [292, 236] on label "Save address for future use" at bounding box center [353, 237] width 123 height 14
click at [277, 236] on input "Save address for future use" at bounding box center [278, 237] width 10 height 13
checkbox input "true"
click at [317, 272] on button "Done" at bounding box center [313, 274] width 79 height 20
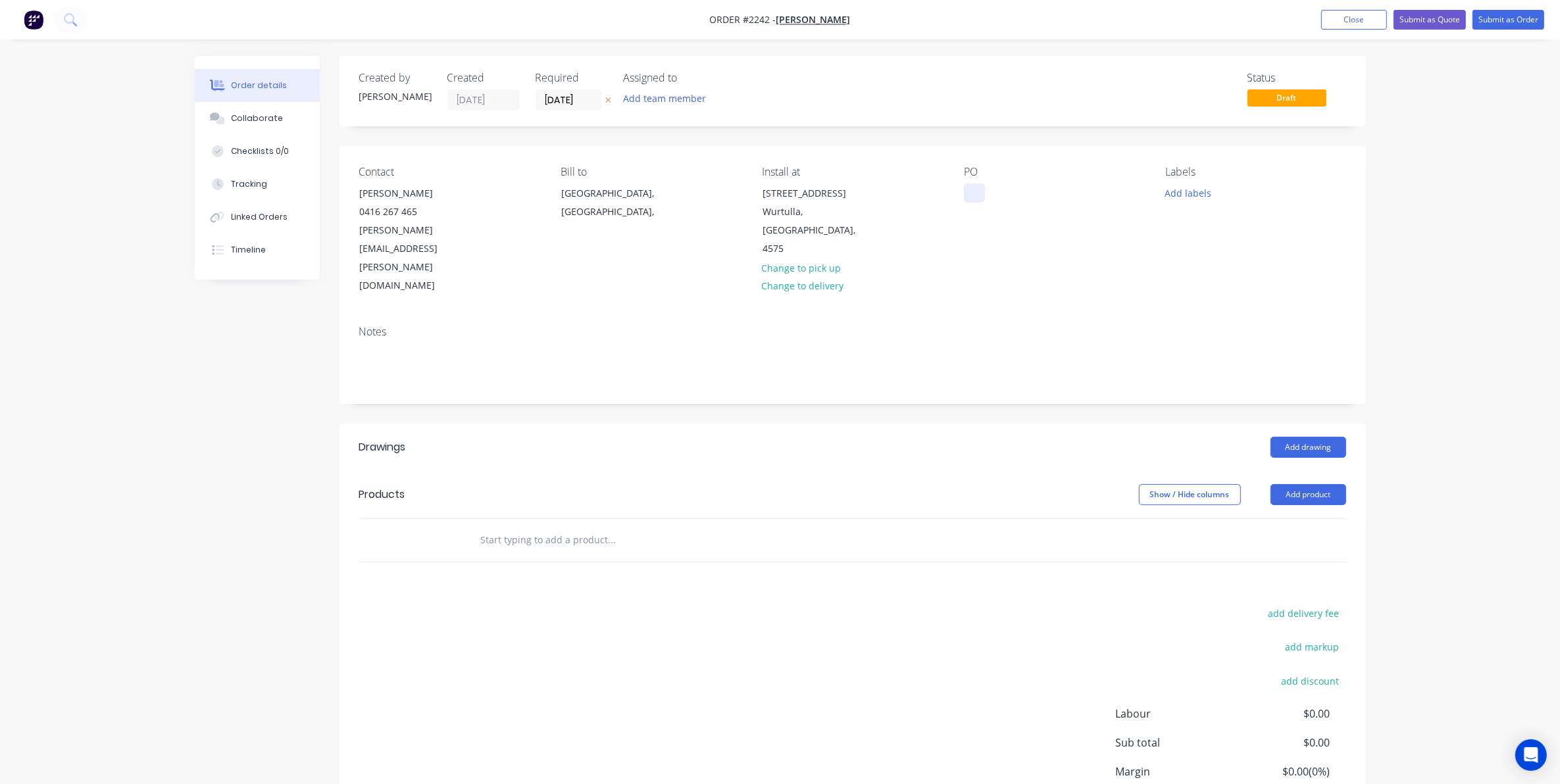
click at [977, 192] on div at bounding box center [974, 193] width 21 height 19
click at [1179, 189] on button "Add labels" at bounding box center [1188, 192] width 61 height 18
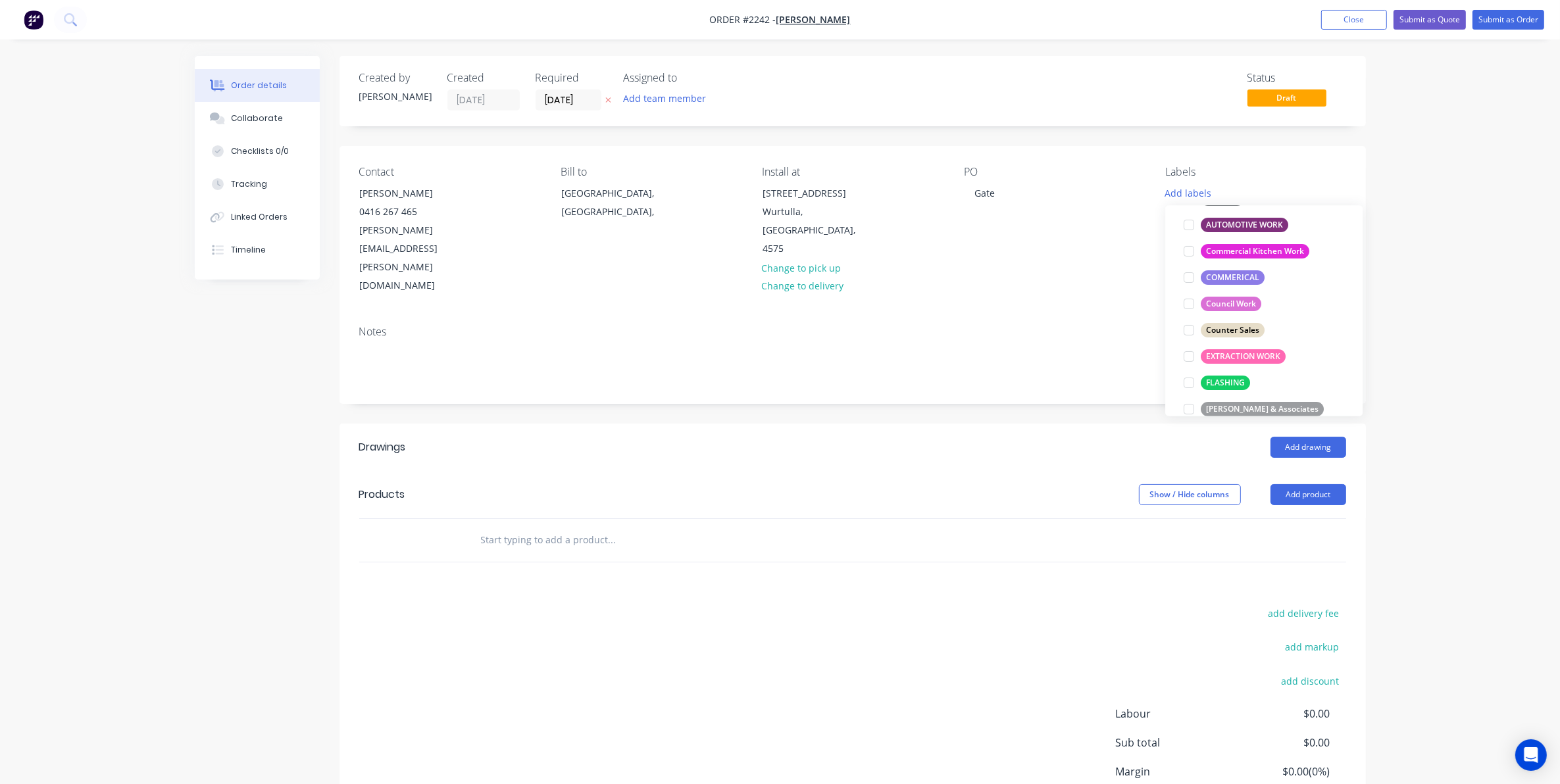
scroll to position [247, 0]
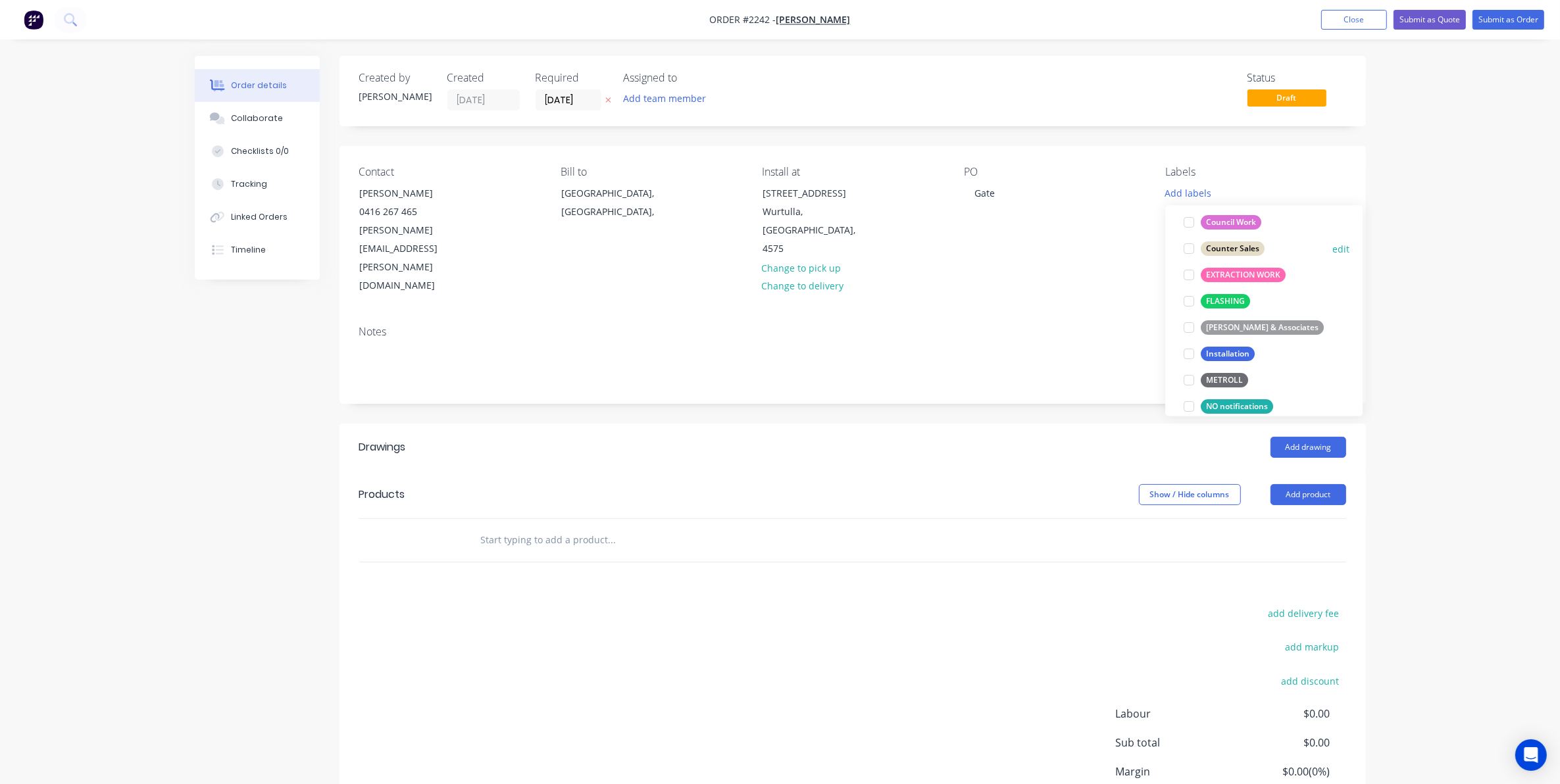
click at [1187, 248] on div at bounding box center [1189, 249] width 26 height 26
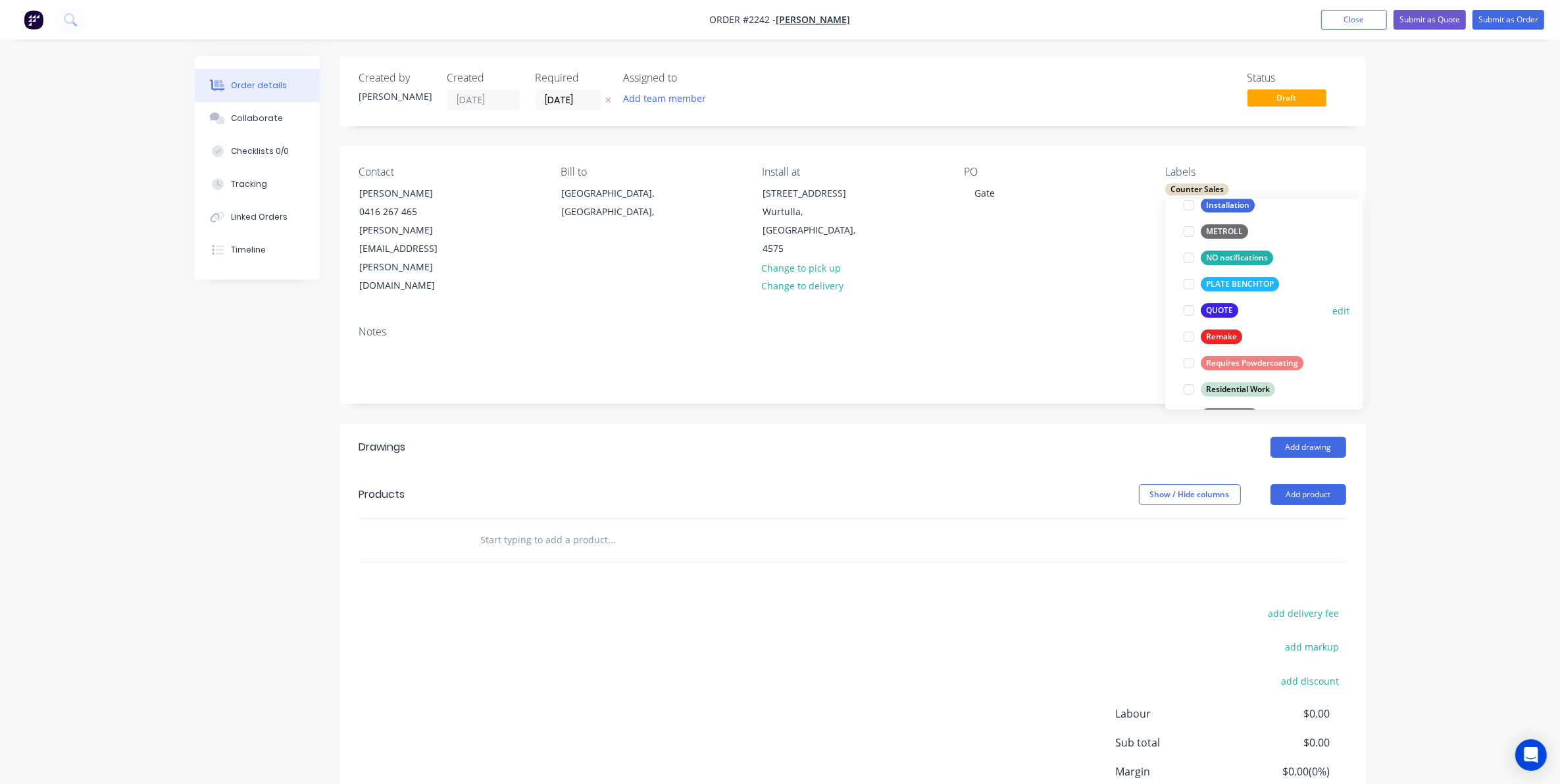
scroll to position [391, 0]
click at [1189, 303] on div at bounding box center [1189, 308] width 26 height 26
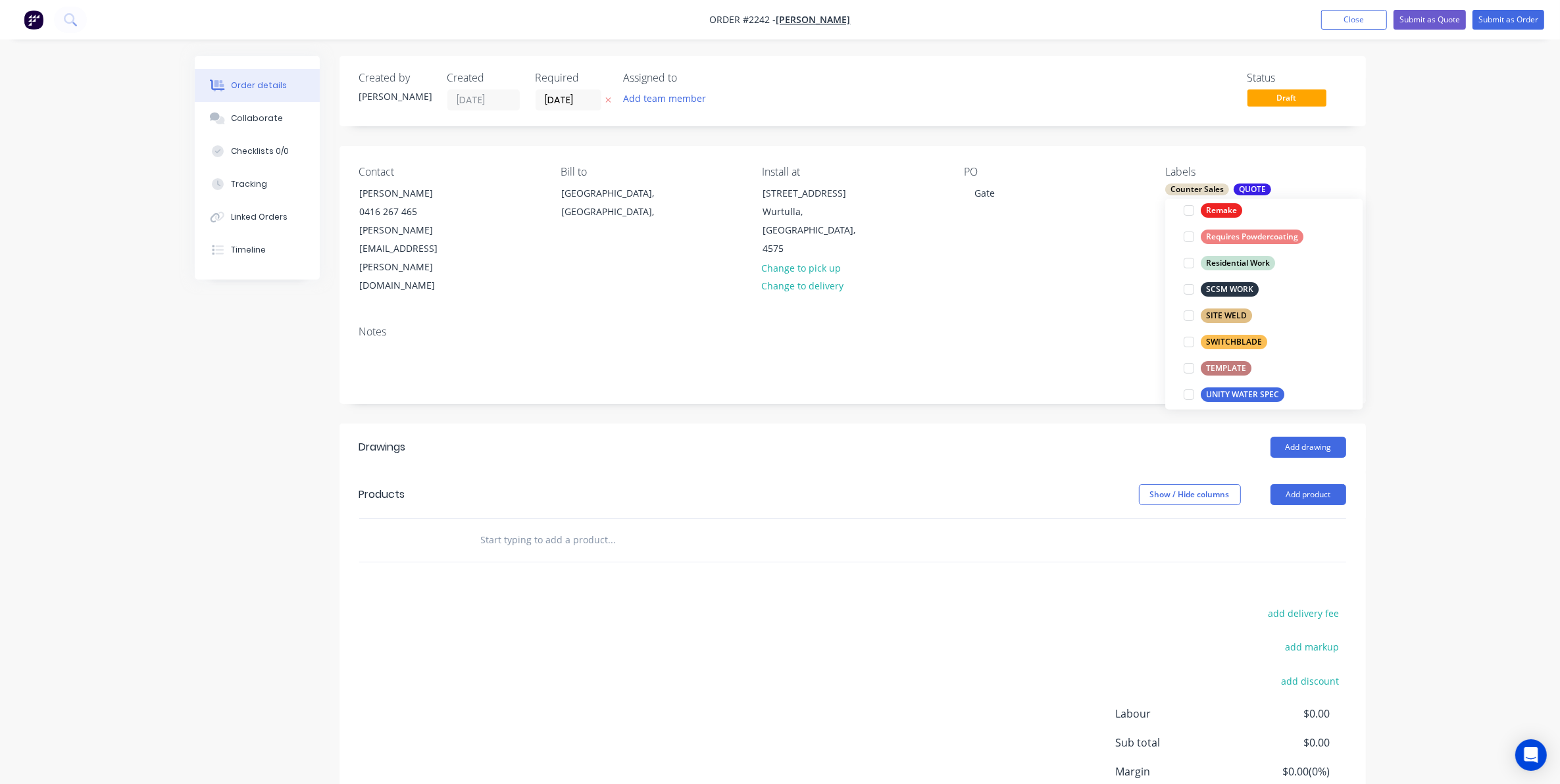
scroll to position [516, 0]
click at [1190, 263] on div at bounding box center [1189, 261] width 26 height 26
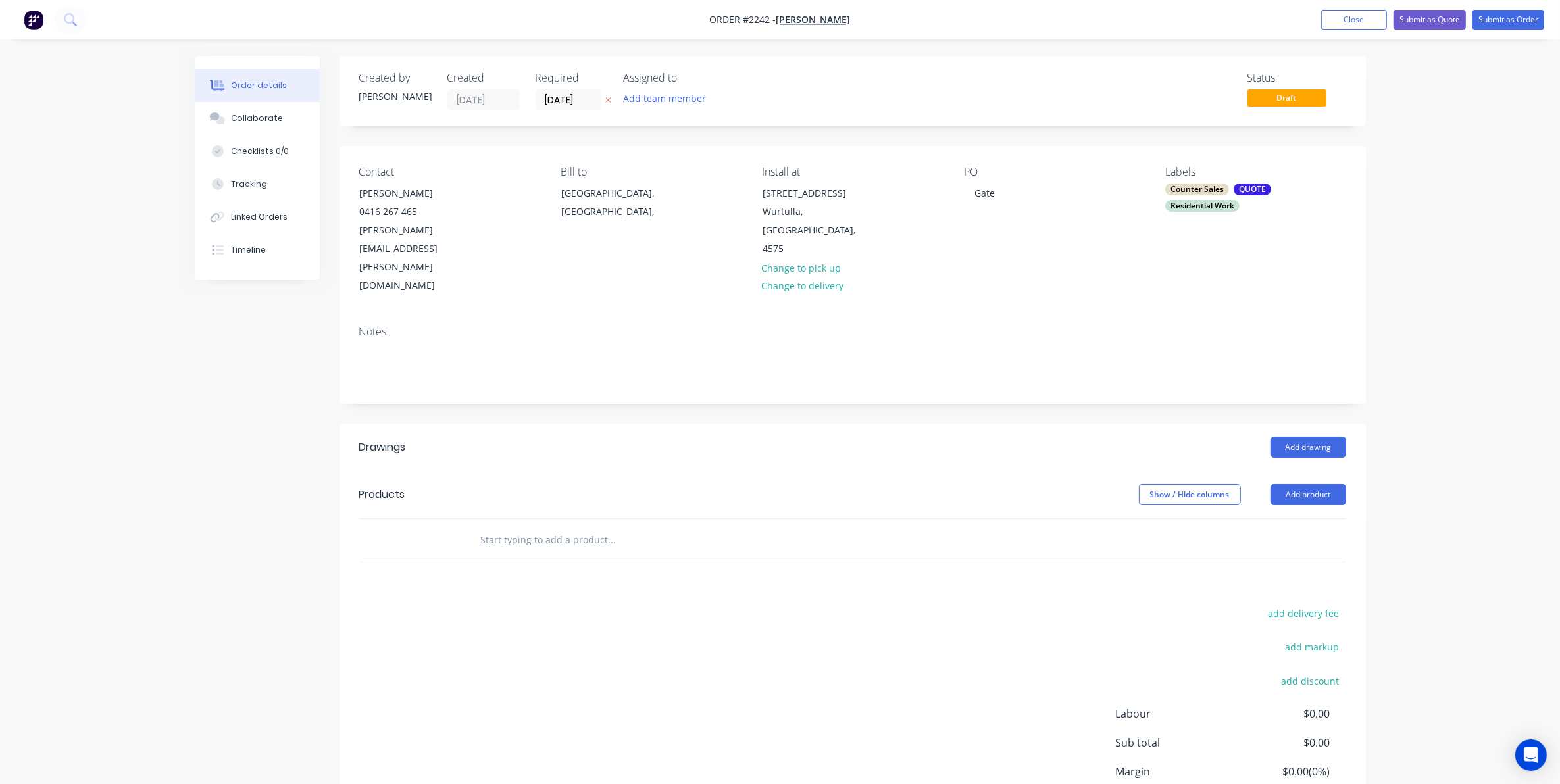
click at [483, 527] on input "text" at bounding box center [612, 540] width 263 height 26
type input "1040mm x 1800mm High Inswing gate"
click at [633, 569] on button "Add 1040mm x 1800mm High Inswing gate to order" at bounding box center [683, 590] width 394 height 42
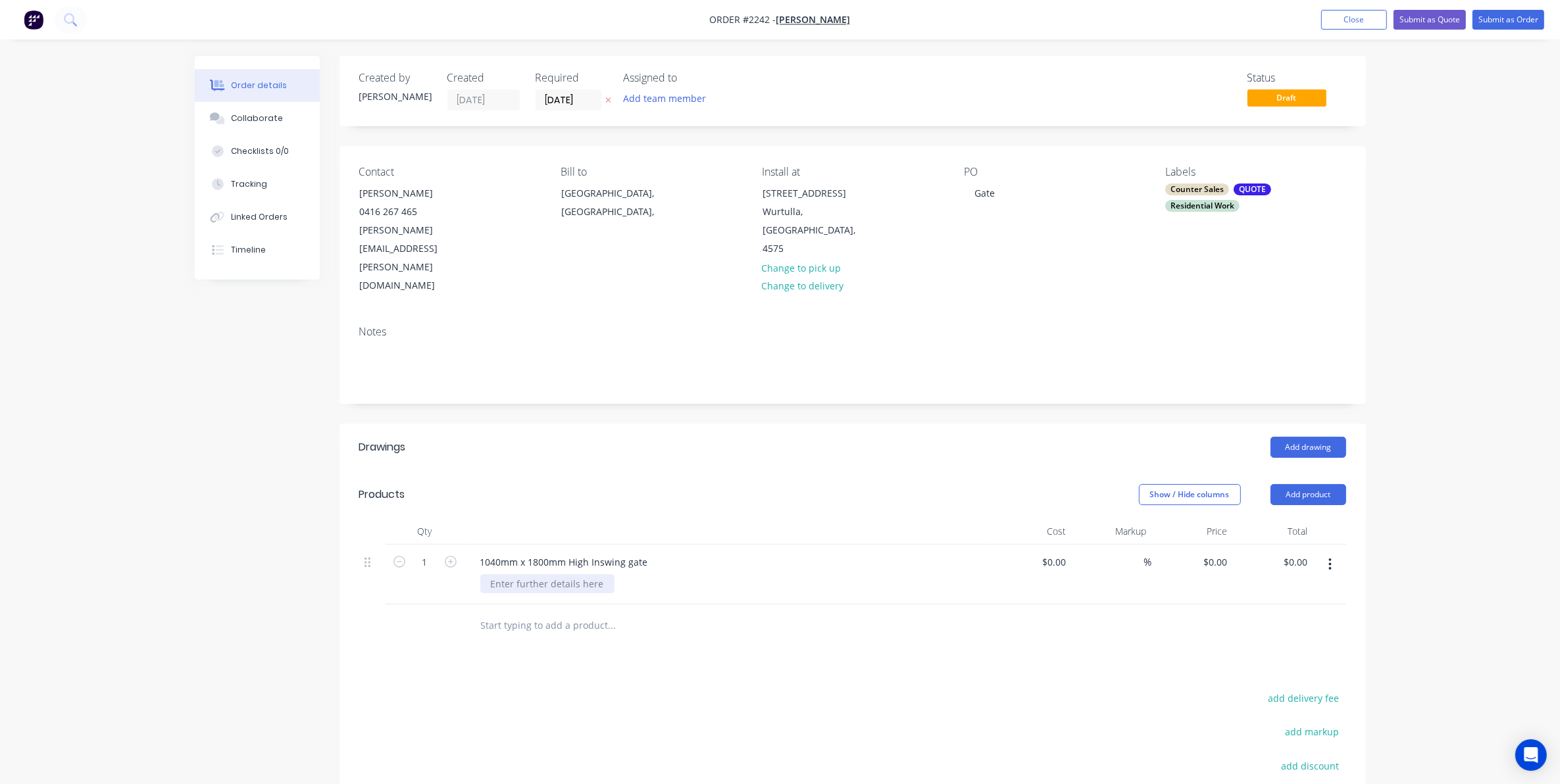
click at [507, 574] on div at bounding box center [547, 584] width 134 height 19
click at [658, 552] on div "1040mm x 1800mm High Inswing gate" at bounding box center [727, 562] width 515 height 19
click at [649, 552] on div "1040mm x 1800mm High Inswing gate" at bounding box center [564, 562] width 189 height 19
click at [545, 574] on div "Lock/handle" at bounding box center [517, 584] width 75 height 19
click at [552, 574] on div "Lock/handle" at bounding box center [517, 584] width 75 height 19
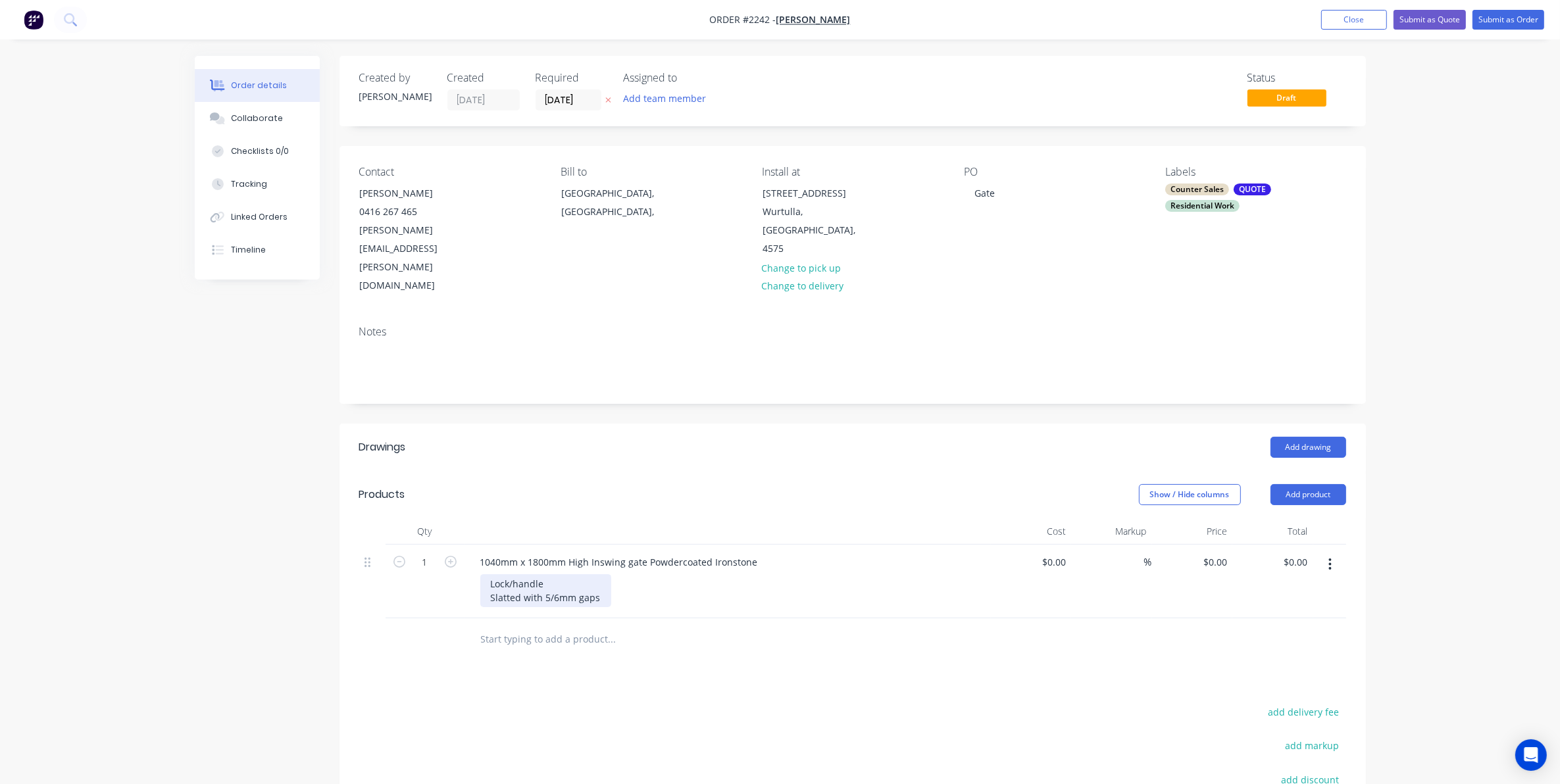
click at [576, 574] on div "Lock/handle Slatted with 5/6mm gaps" at bounding box center [545, 590] width 131 height 33
click at [625, 574] on div "Lock/handle Slatted with 5/6mm gaps" at bounding box center [733, 590] width 505 height 33
click at [613, 574] on div "Lock/handle Slatted with 5/6mm gaps" at bounding box center [733, 590] width 505 height 33
click at [606, 574] on div "Lock/handle Slatted with 5/6mm gaps" at bounding box center [545, 590] width 131 height 33
click at [252, 117] on div "Collaborate" at bounding box center [257, 118] width 52 height 12
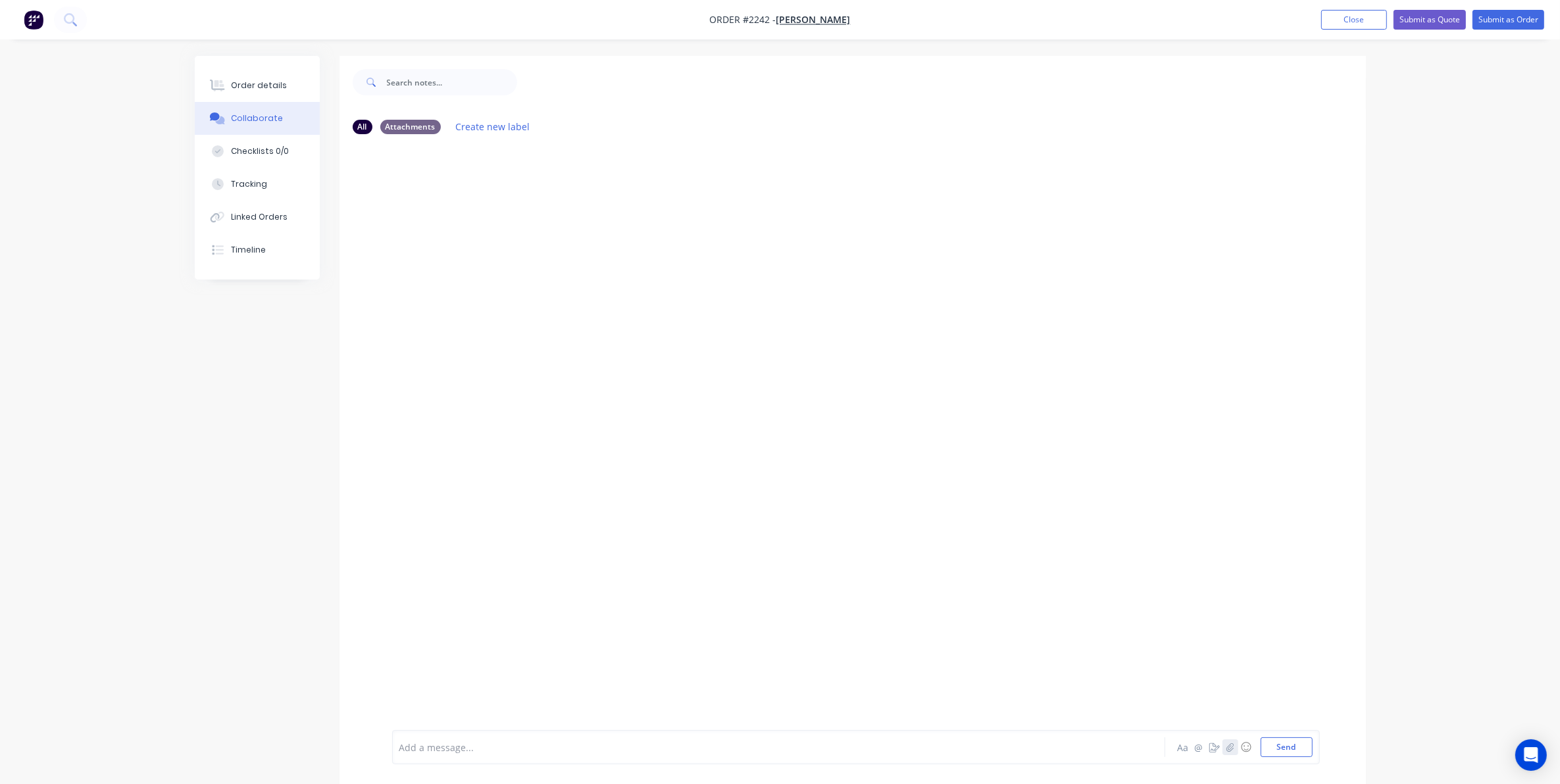
click at [1227, 746] on icon "button" at bounding box center [1230, 747] width 7 height 9
click at [1296, 744] on button "Send" at bounding box center [1286, 747] width 52 height 20
